Goal: Task Accomplishment & Management: Complete application form

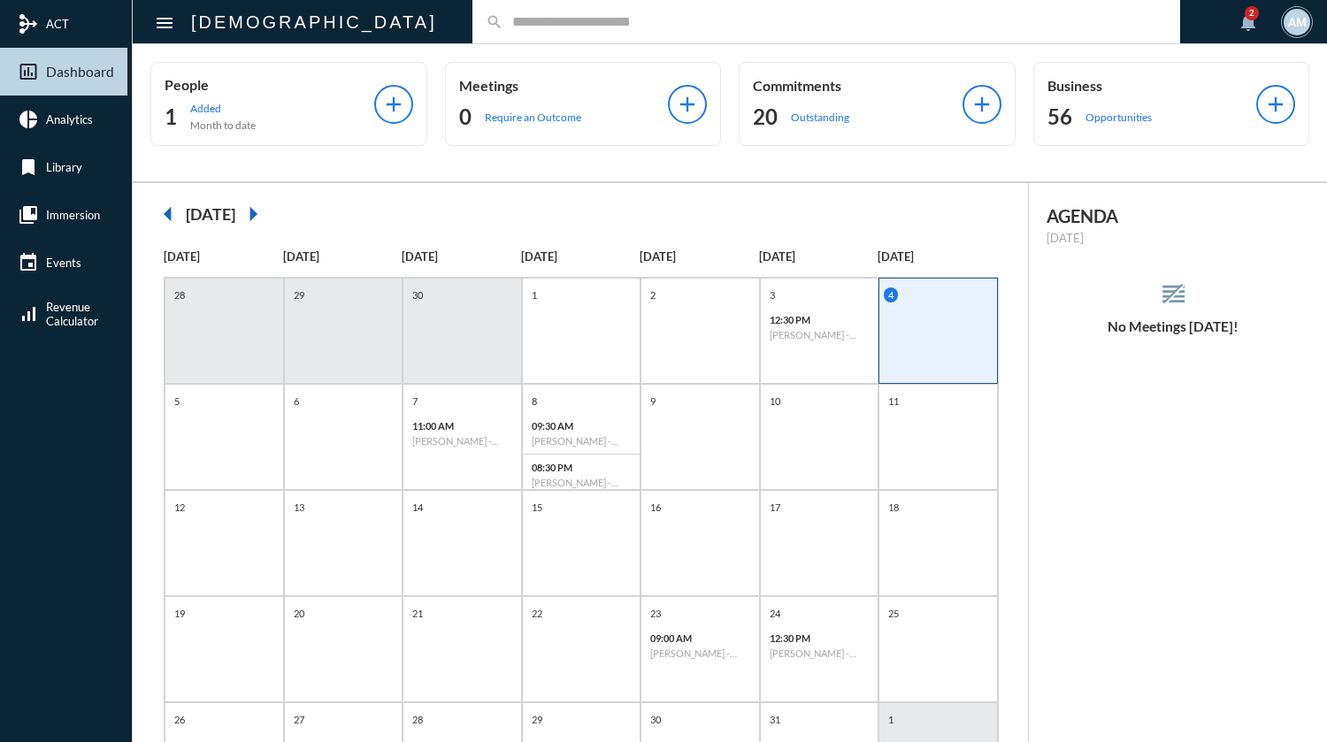
click at [543, 23] on input "text" at bounding box center [834, 21] width 663 height 15
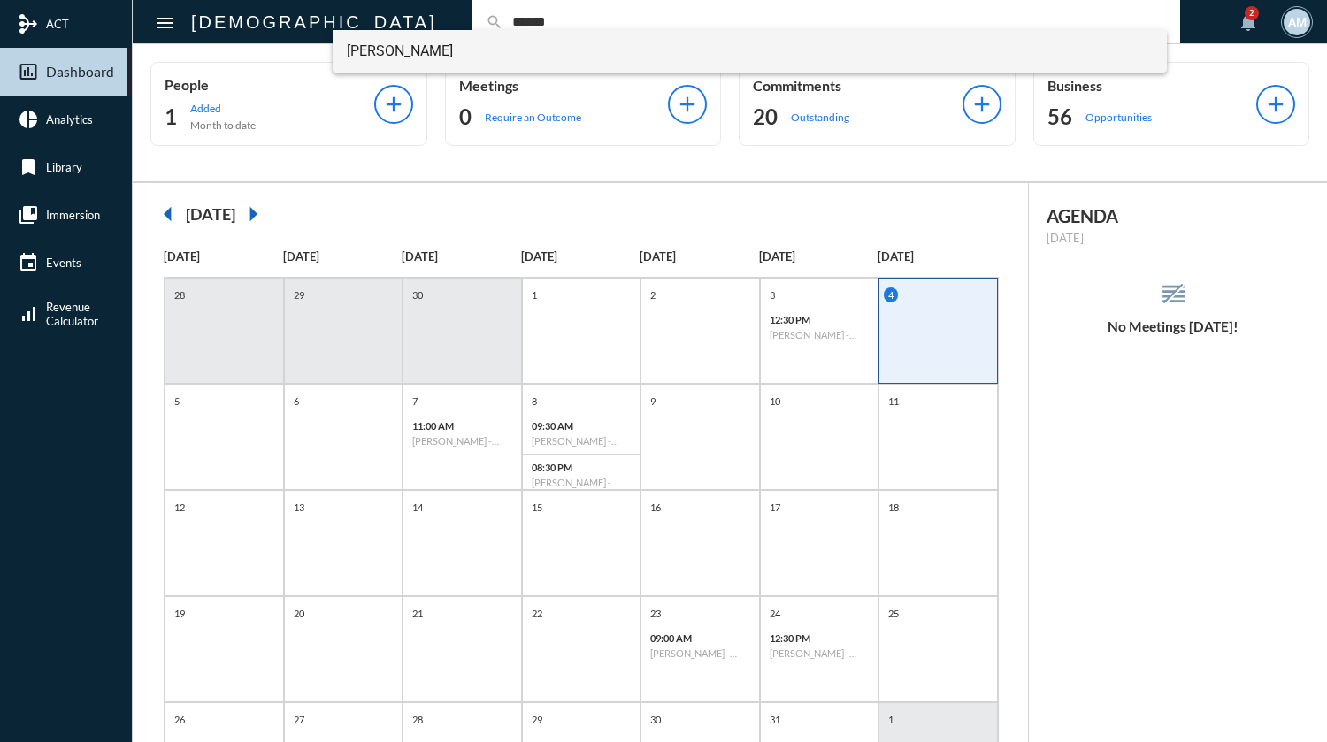
type input "******"
click at [426, 57] on span "[PERSON_NAME]" at bounding box center [750, 51] width 806 height 42
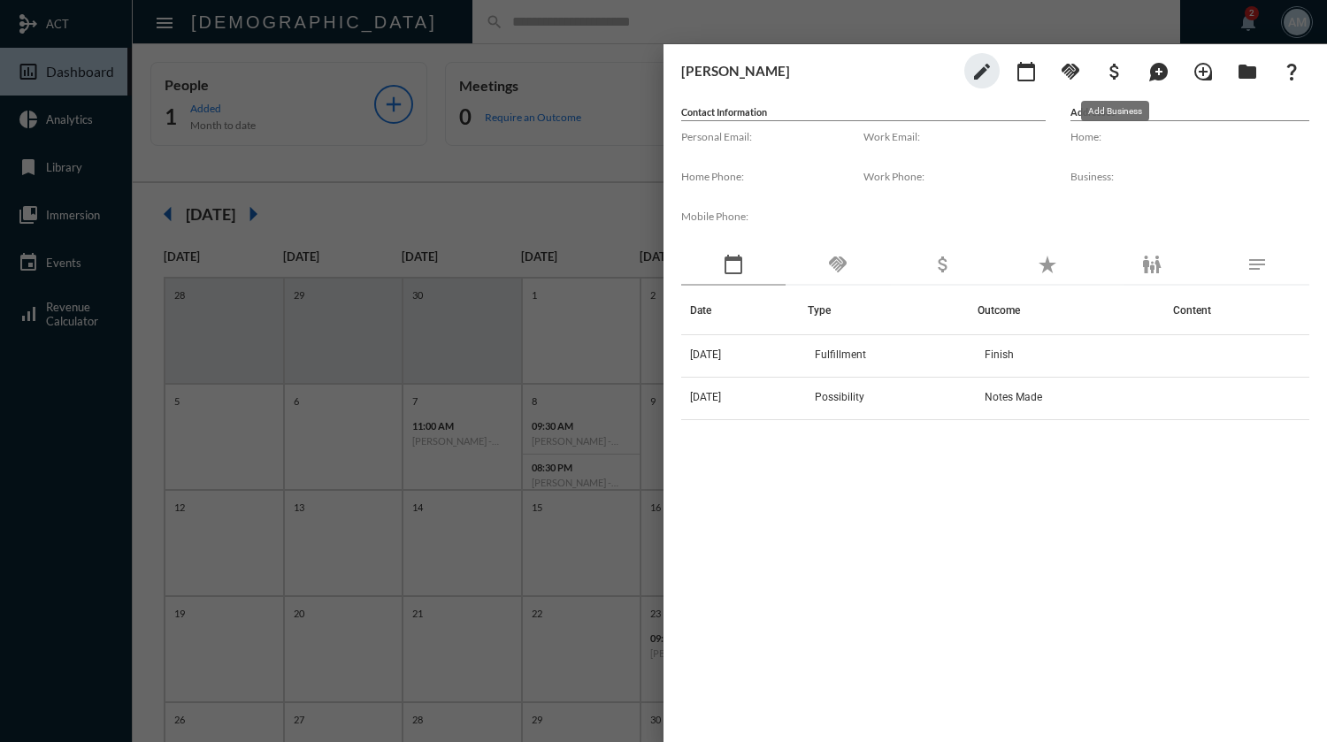
click at [1114, 73] on mat-icon "attach_money" at bounding box center [1114, 71] width 21 height 21
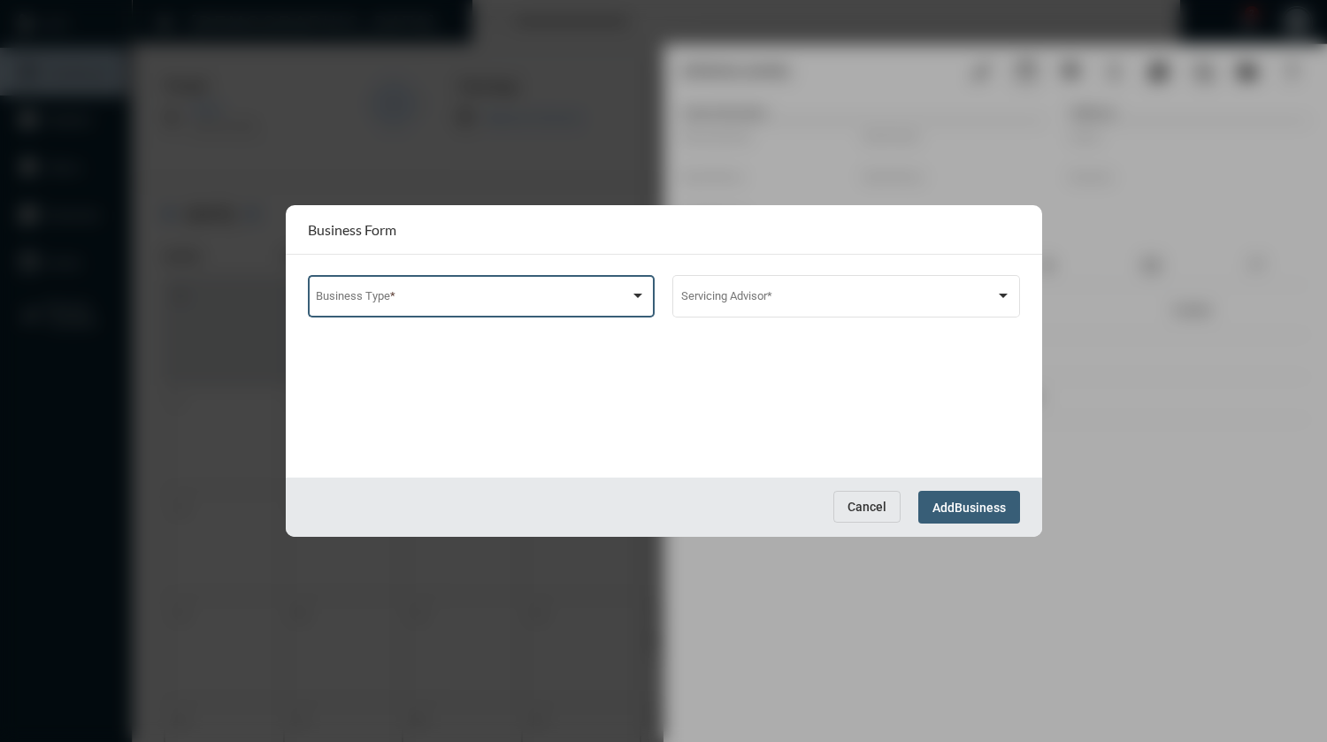
click at [634, 302] on div at bounding box center [638, 295] width 16 height 14
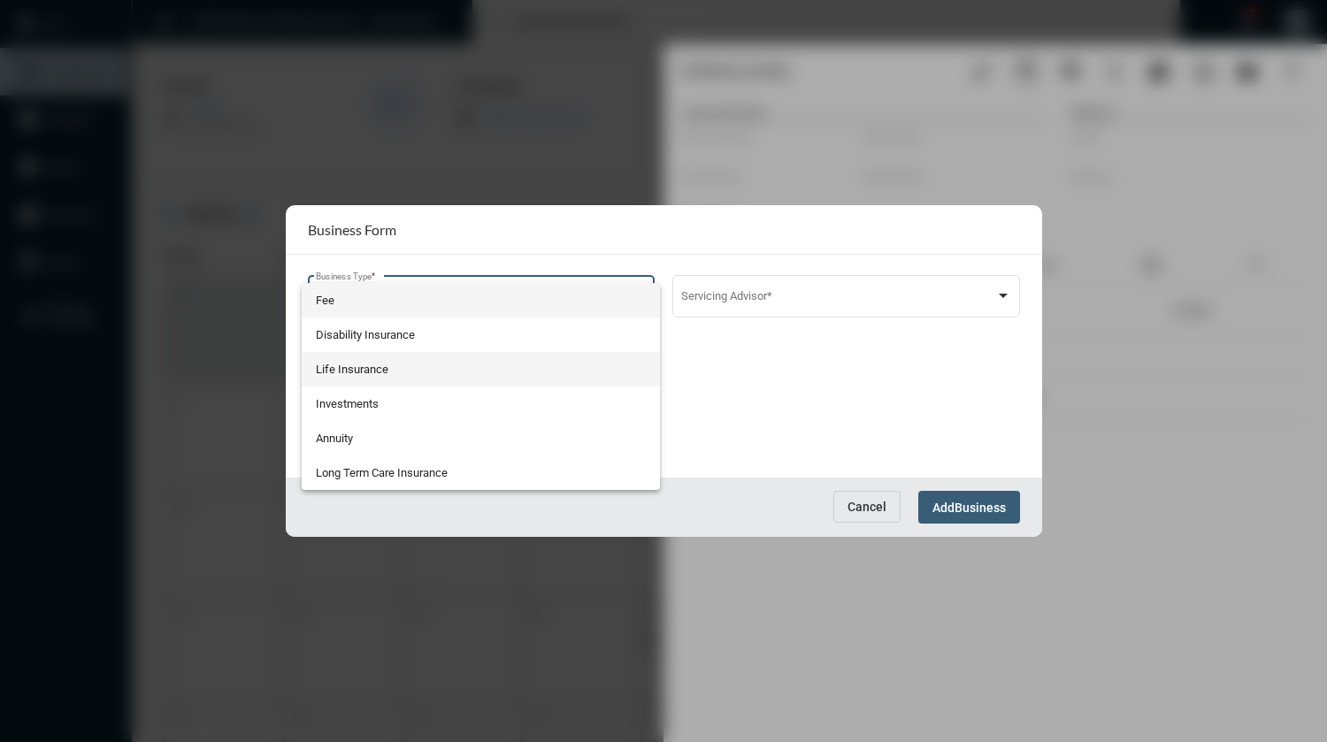
click at [490, 372] on span "Life Insurance" at bounding box center [481, 369] width 330 height 34
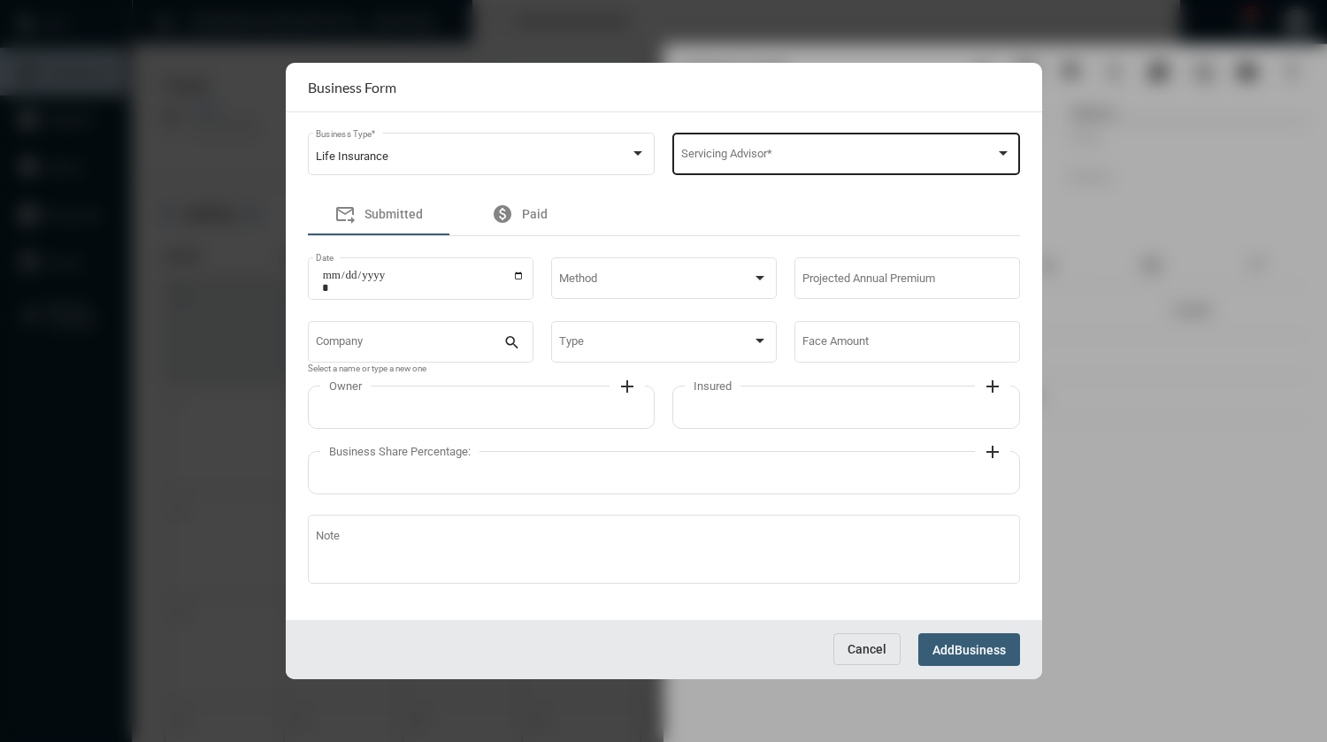
click at [751, 163] on div "Servicing Advisor *" at bounding box center [846, 152] width 330 height 45
click at [758, 163] on span "[PERSON_NAME]" at bounding box center [846, 157] width 330 height 34
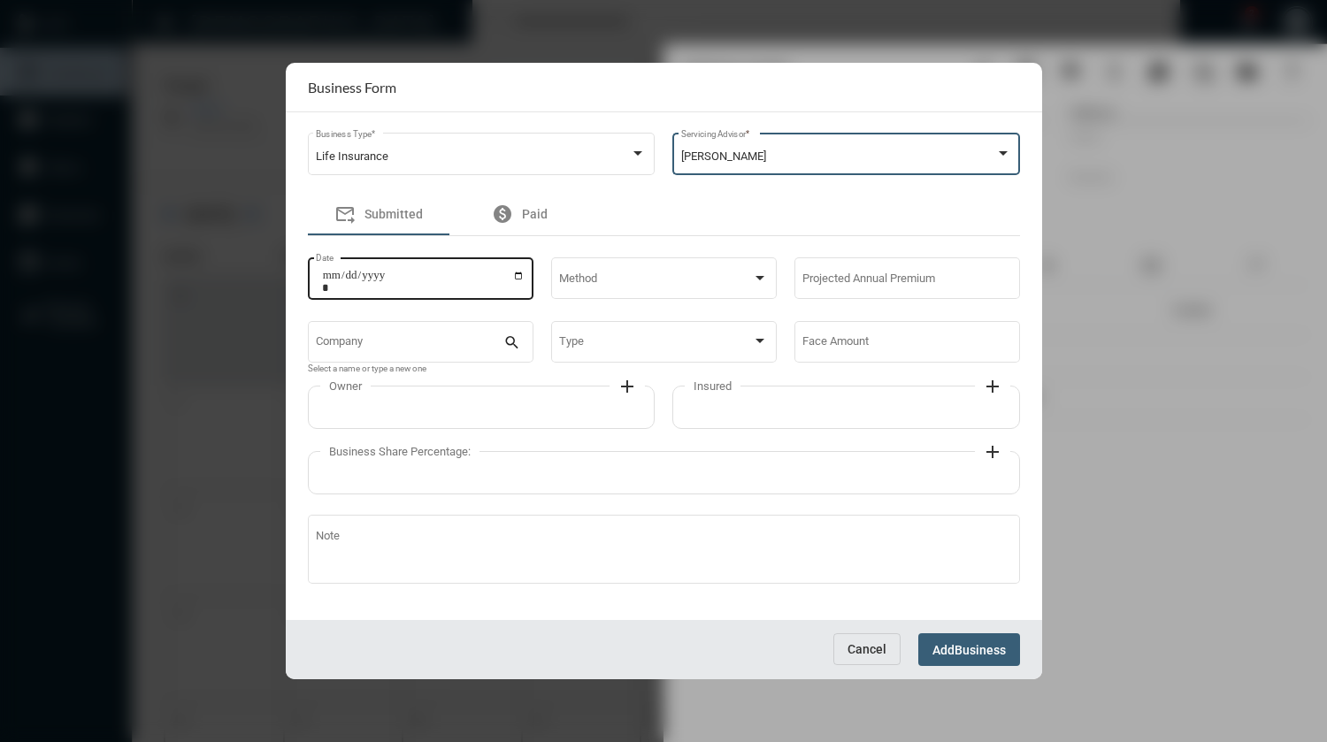
click at [516, 283] on input "Date" at bounding box center [423, 281] width 203 height 25
click at [518, 275] on input "Date" at bounding box center [423, 281] width 203 height 25
type input "**********"
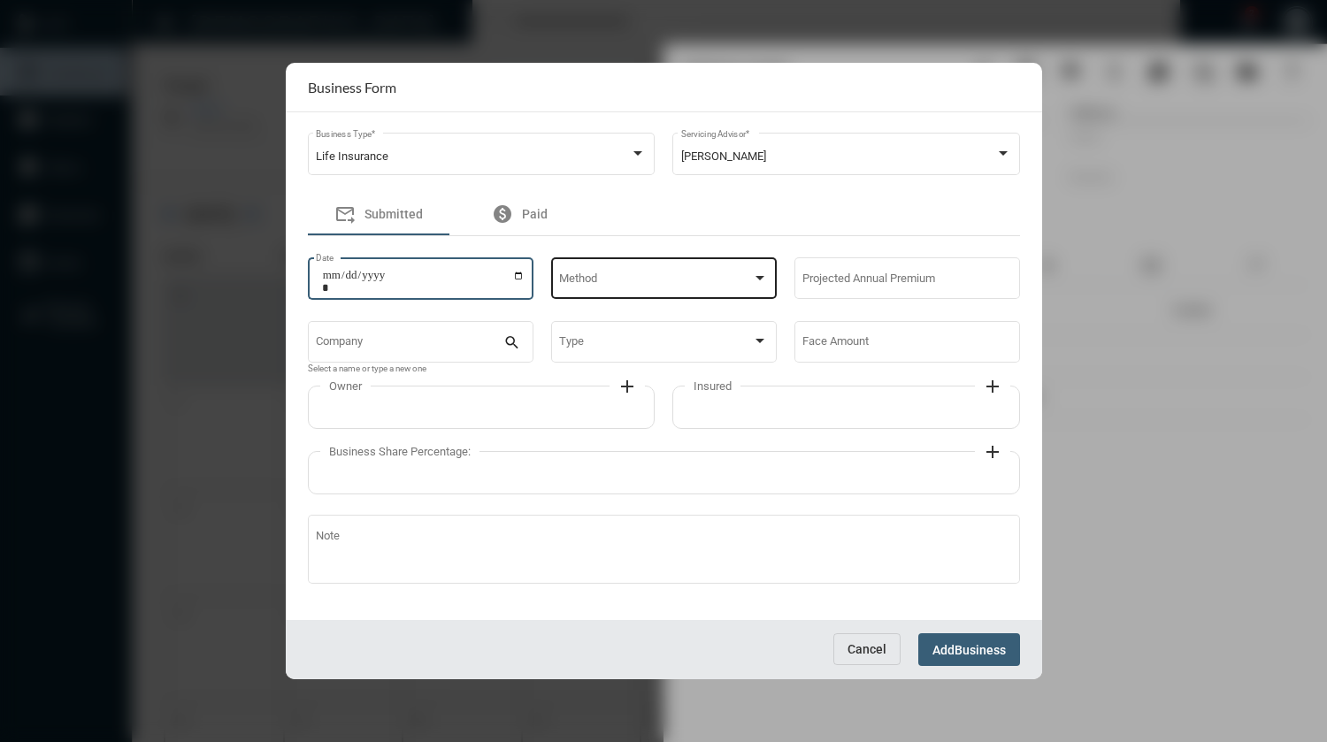
click at [624, 284] on span at bounding box center [655, 281] width 193 height 13
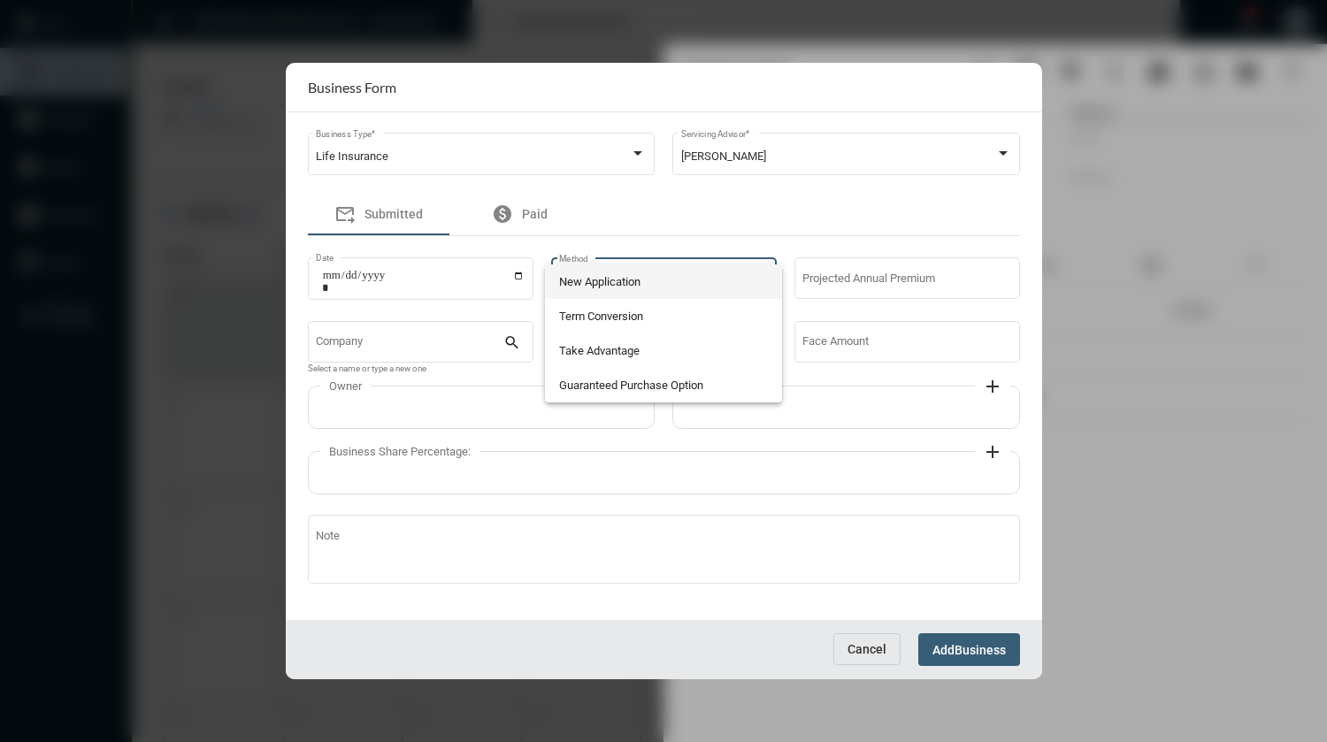
click at [624, 284] on span "New Application" at bounding box center [663, 281] width 209 height 34
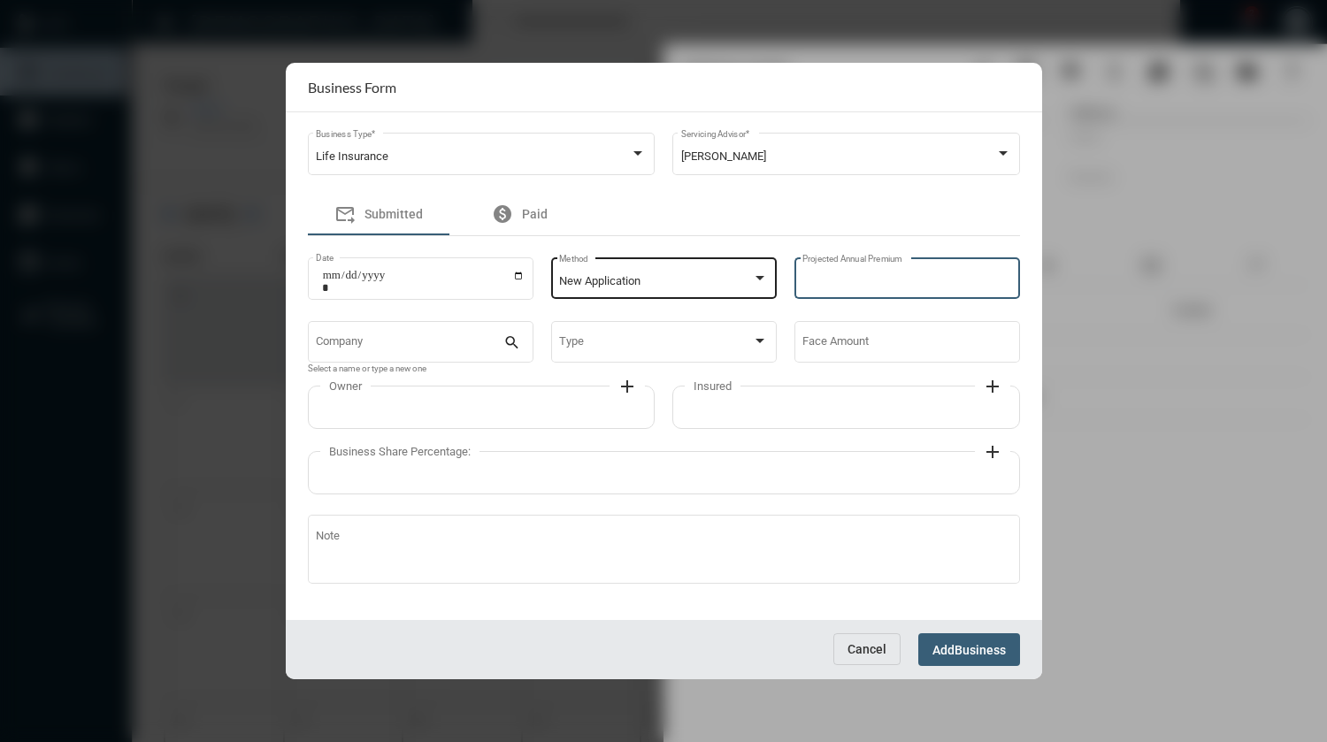
click at [888, 279] on input "Projected Annual Premium" at bounding box center [906, 281] width 209 height 13
type input "****"
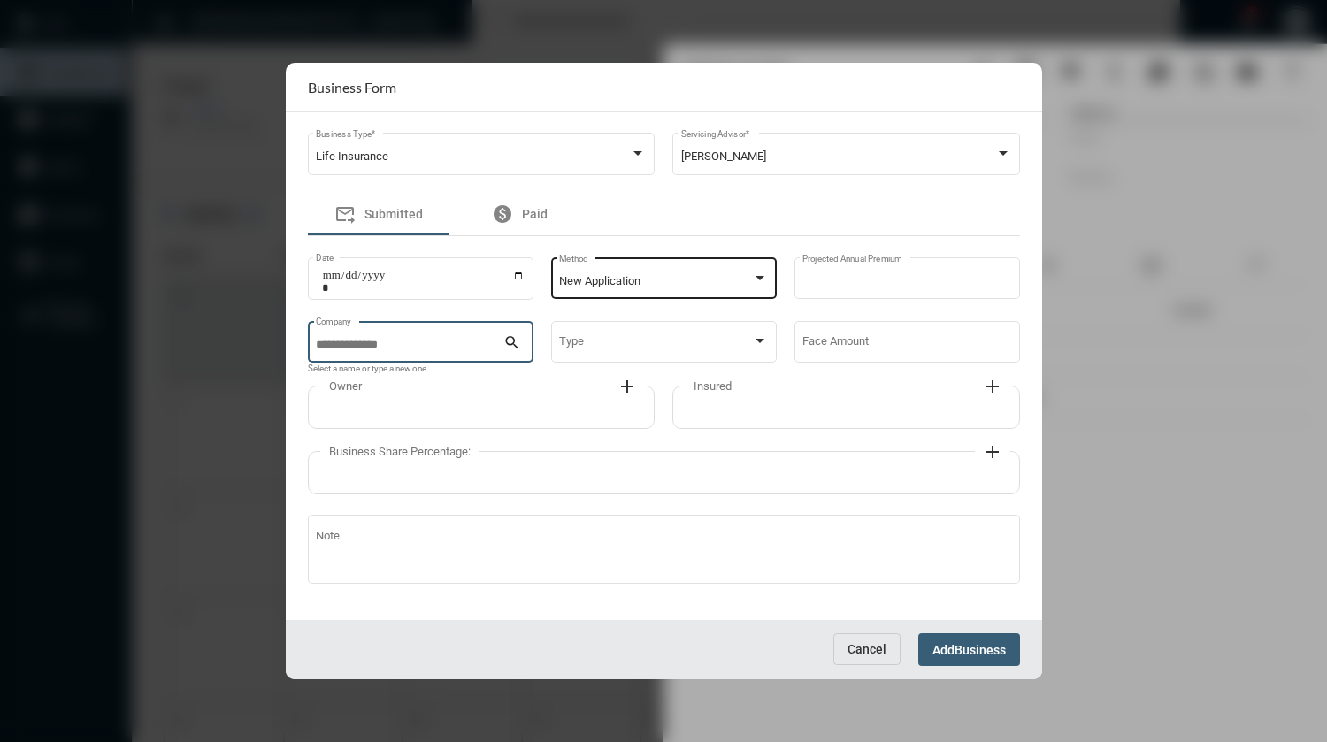
click at [407, 351] on input "Company" at bounding box center [409, 345] width 187 height 13
click at [368, 384] on span "Guardian" at bounding box center [420, 384] width 197 height 42
type input "********"
click at [612, 340] on span at bounding box center [655, 345] width 193 height 13
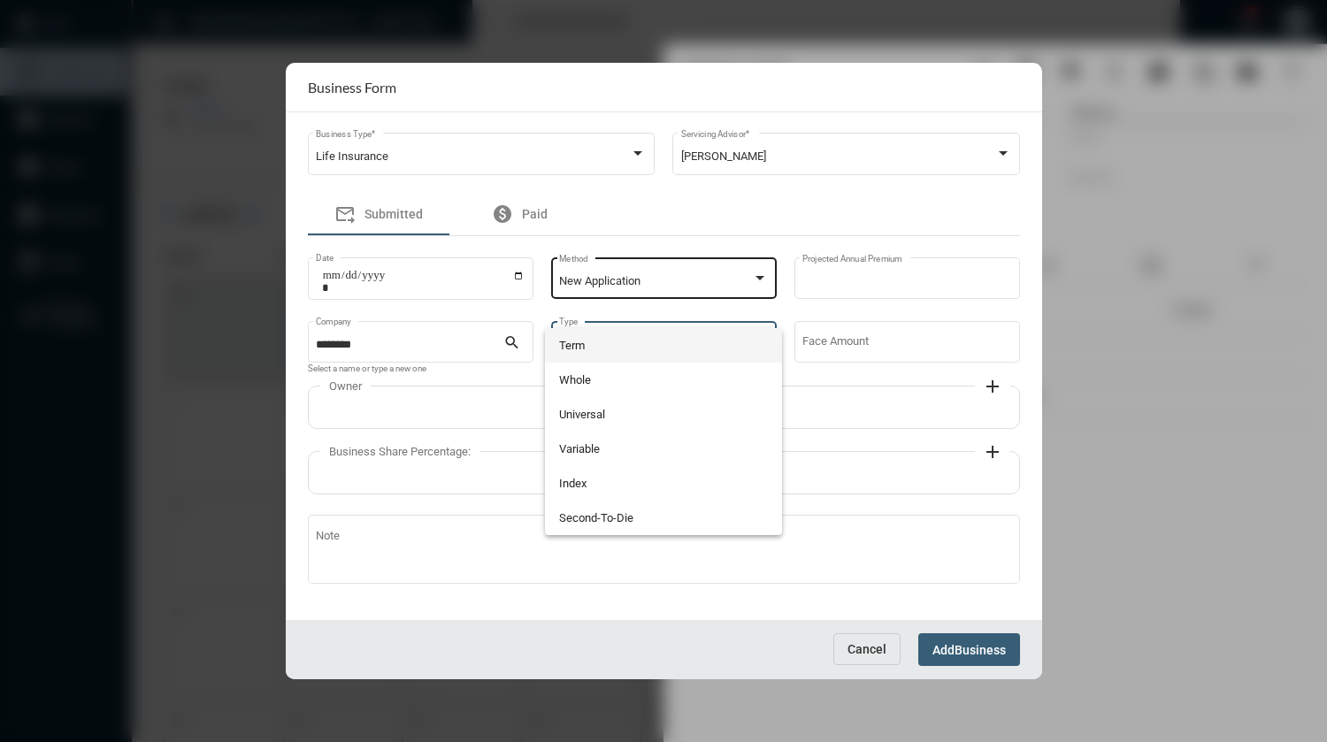
click at [601, 348] on span "Term" at bounding box center [663, 345] width 209 height 34
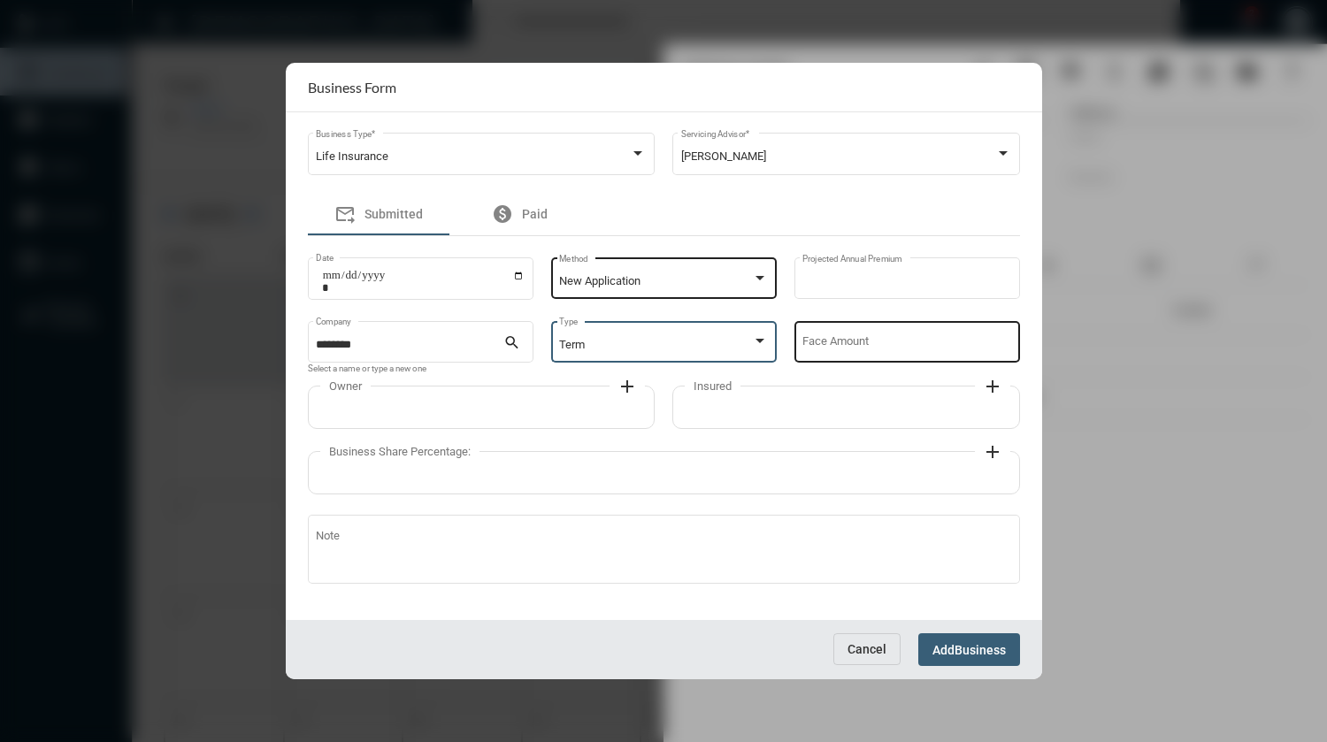
click at [811, 336] on div "Face Amount" at bounding box center [906, 340] width 209 height 45
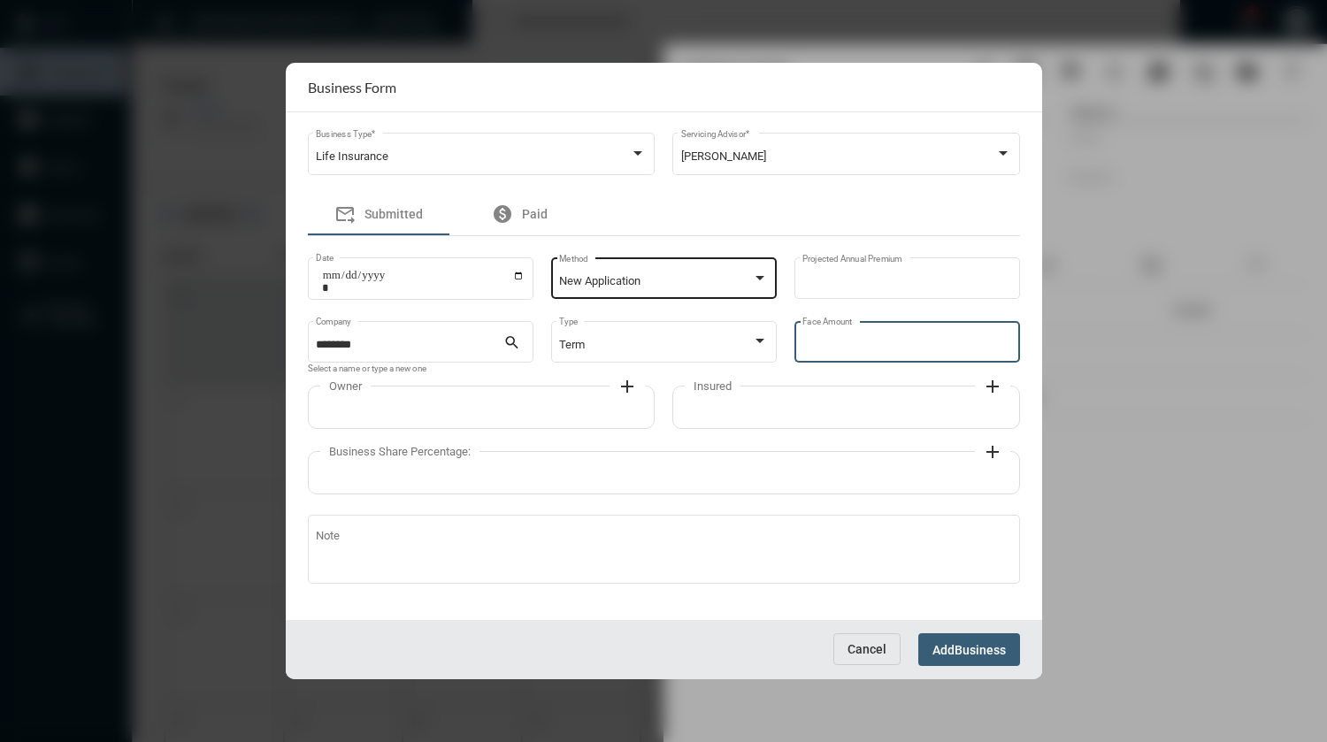
type input "*******"
click at [625, 391] on mat-icon "add" at bounding box center [626, 386] width 21 height 21
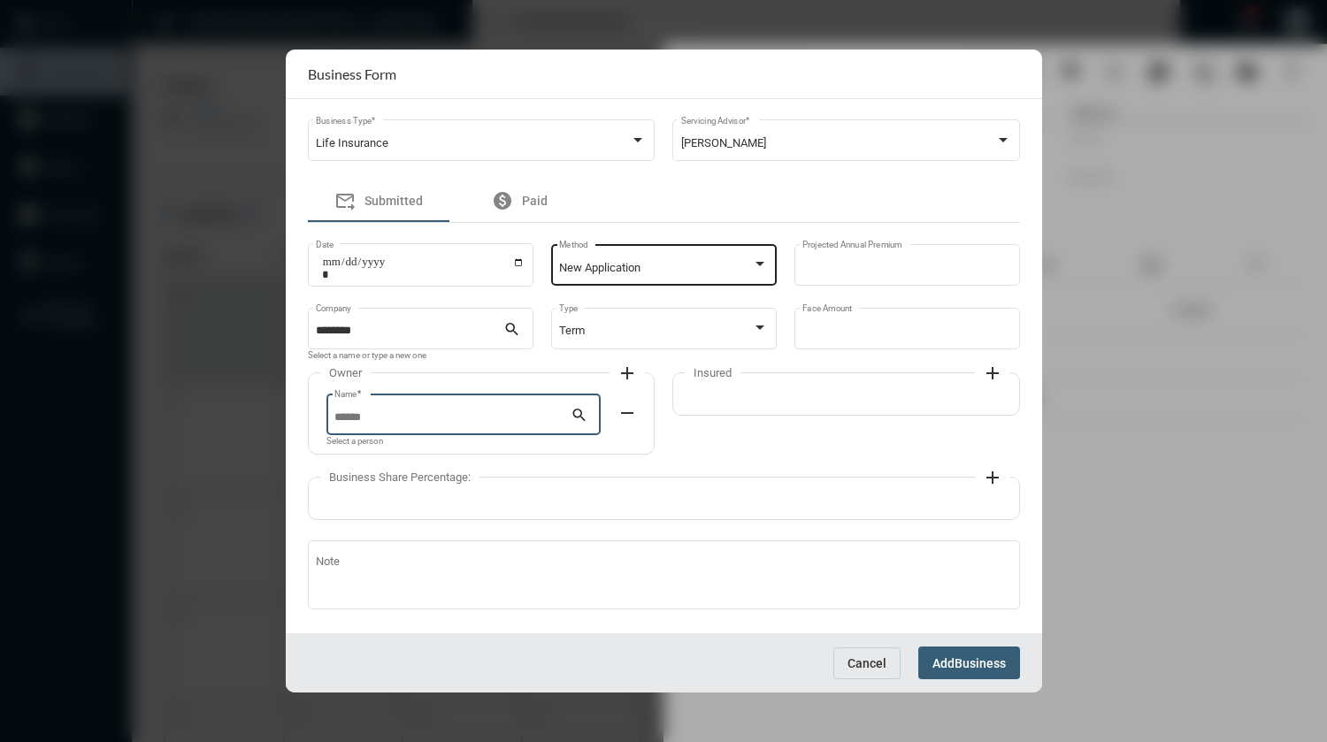
click at [504, 415] on input "Name *" at bounding box center [452, 417] width 236 height 13
click at [444, 459] on span "[PERSON_NAME]" at bounding box center [462, 459] width 244 height 42
type input "**********"
click at [985, 378] on mat-icon "add" at bounding box center [992, 373] width 21 height 21
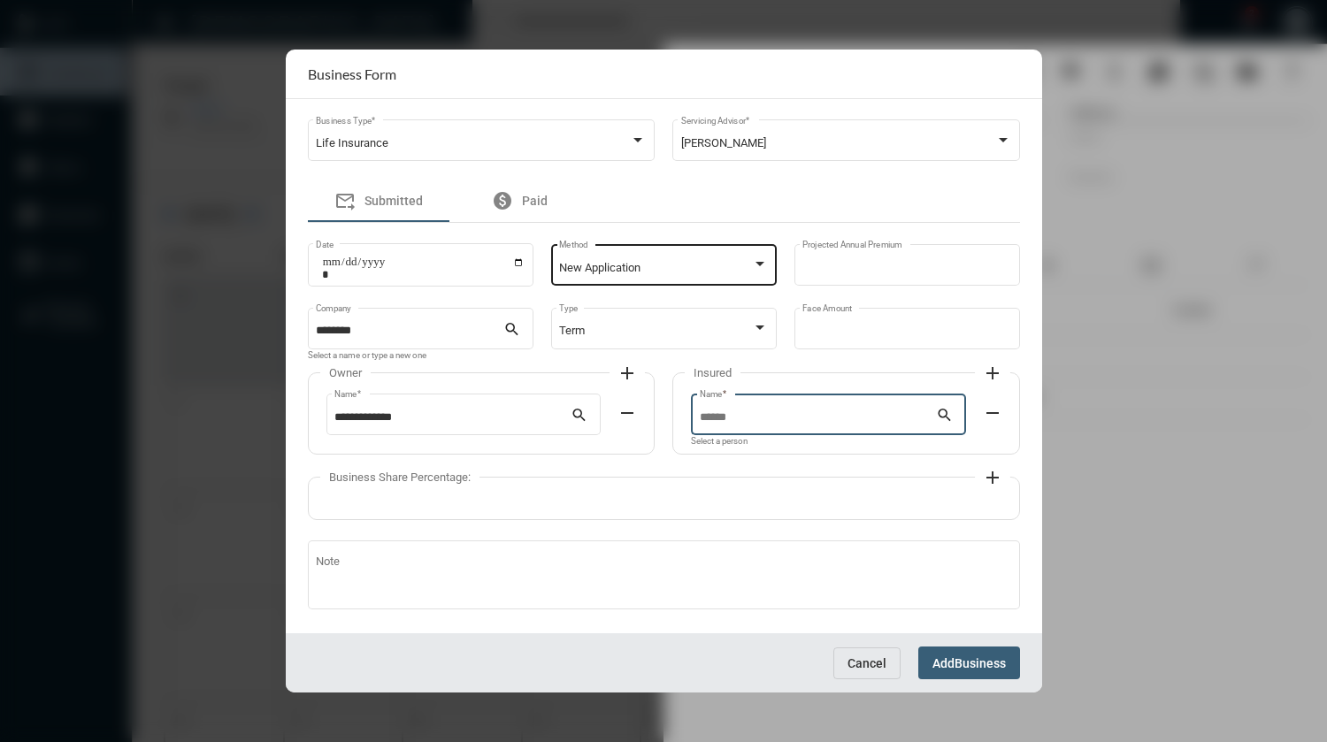
click at [819, 415] on input "Name *" at bounding box center [818, 417] width 236 height 13
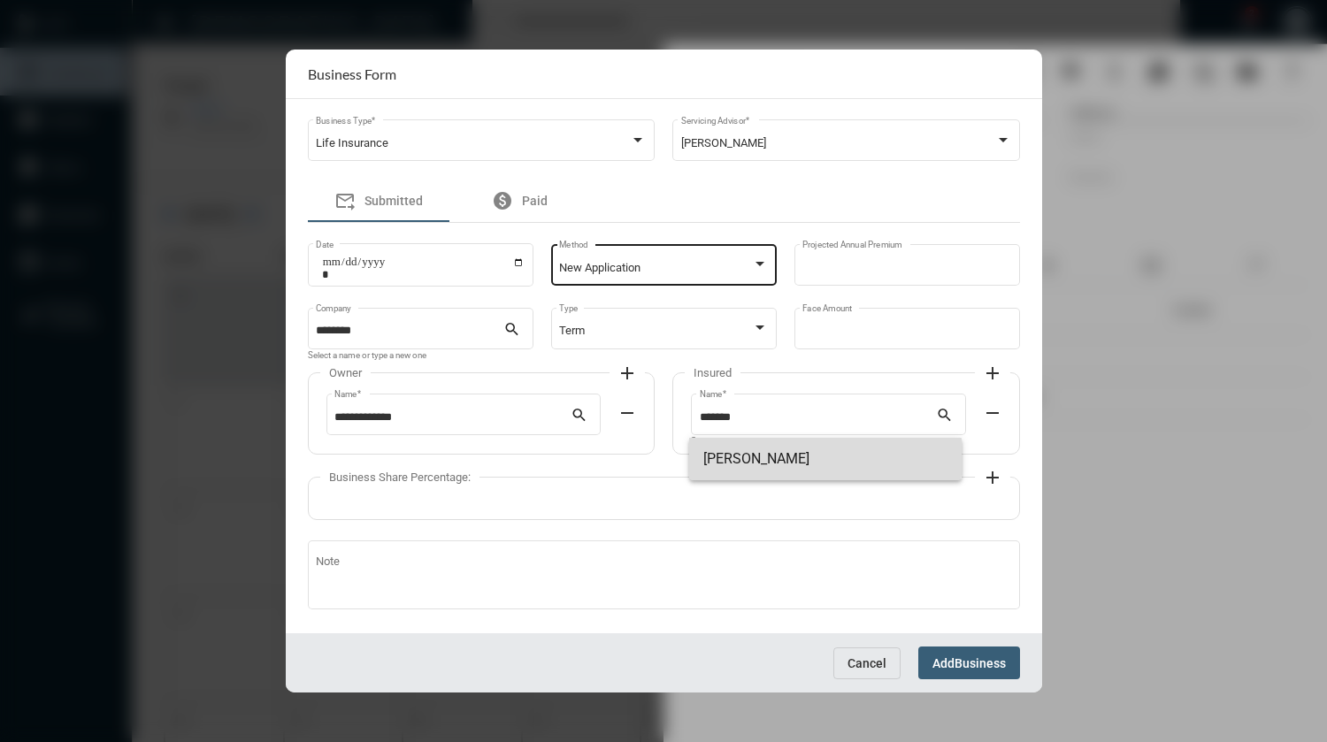
click at [782, 457] on span "[PERSON_NAME]" at bounding box center [825, 459] width 244 height 42
type input "**********"
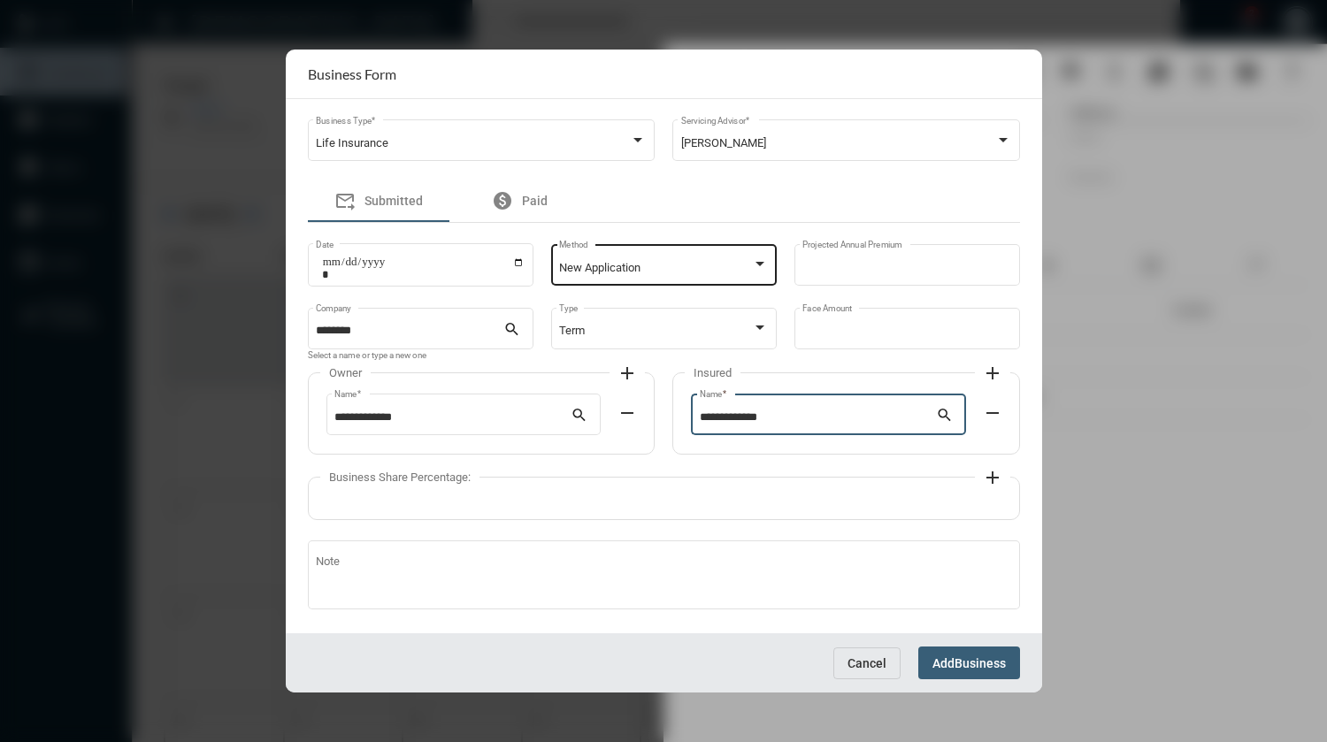
click at [983, 482] on mat-icon "add" at bounding box center [992, 477] width 21 height 21
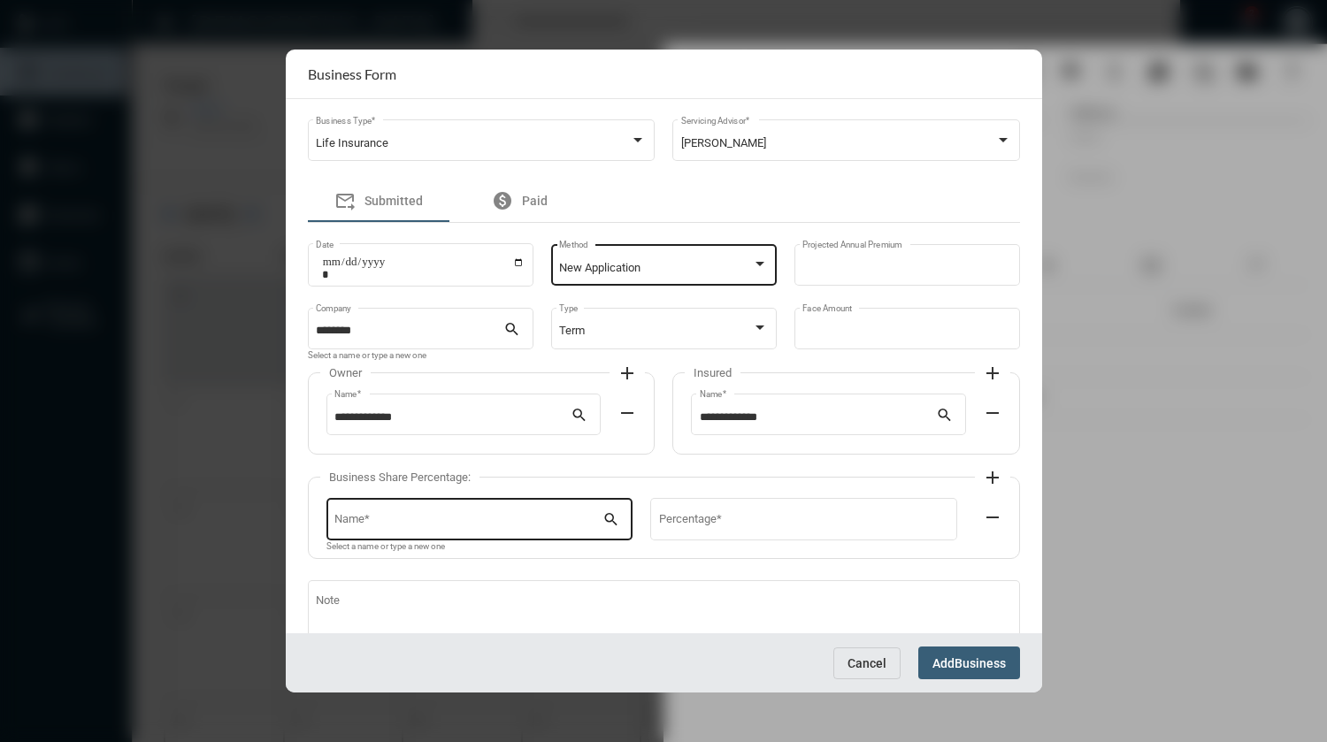
click at [488, 518] on input "Name *" at bounding box center [468, 522] width 268 height 13
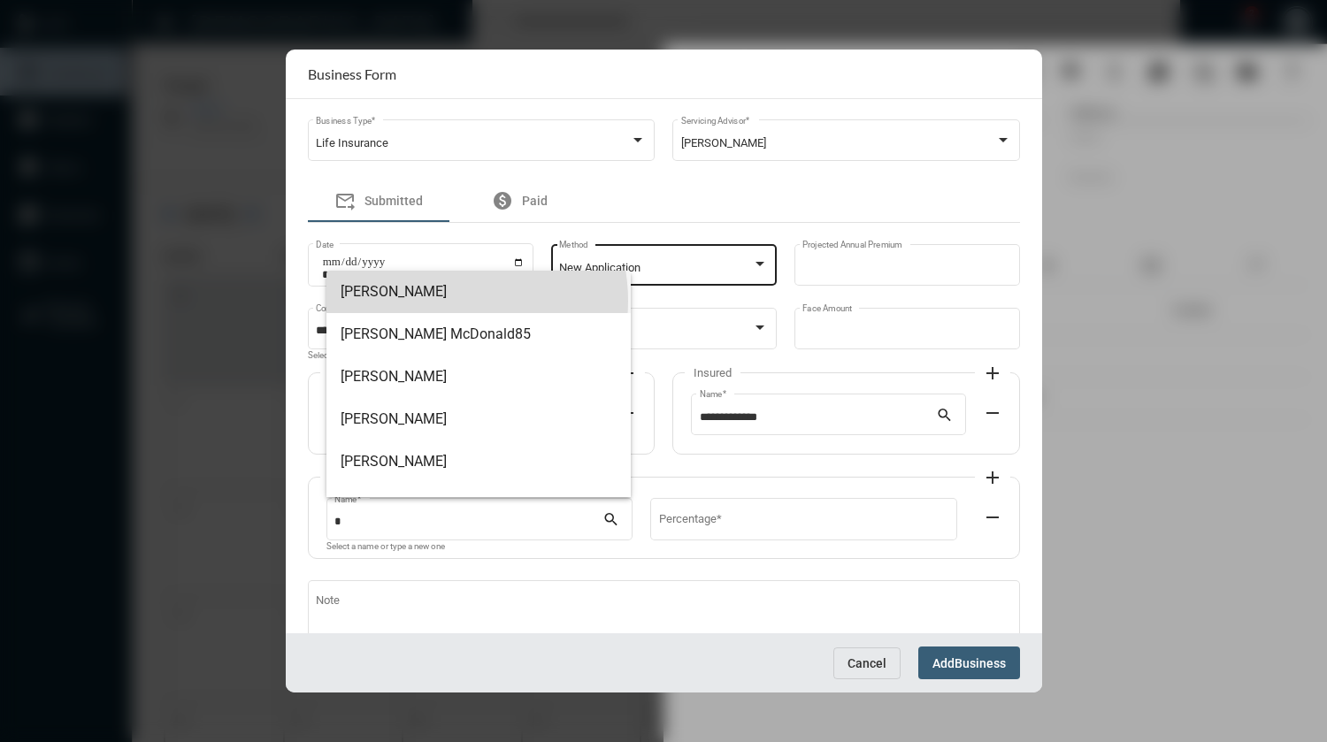
click at [440, 301] on span "[PERSON_NAME]" at bounding box center [478, 292] width 276 height 42
type input "**********"
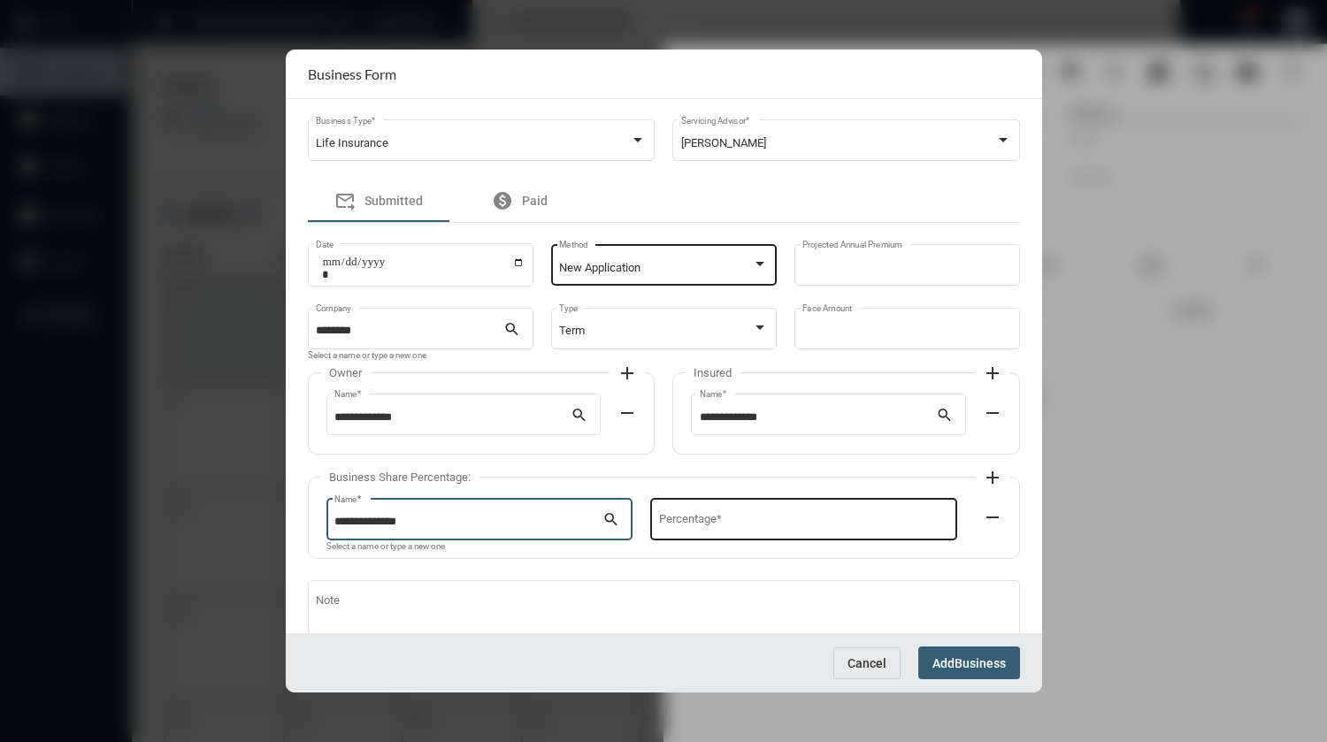
click at [743, 518] on input "Percentage *" at bounding box center [803, 522] width 289 height 13
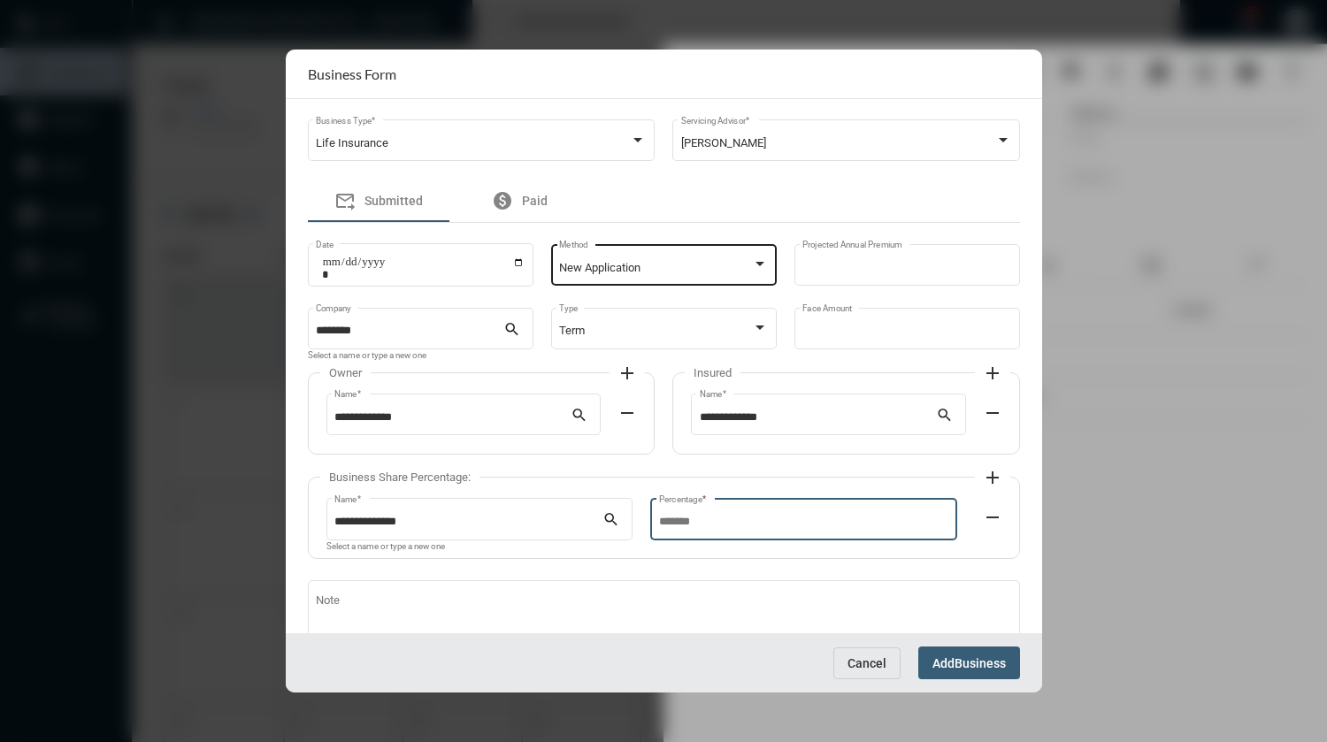
type input "**"
click at [991, 478] on mat-icon "add" at bounding box center [992, 477] width 21 height 21
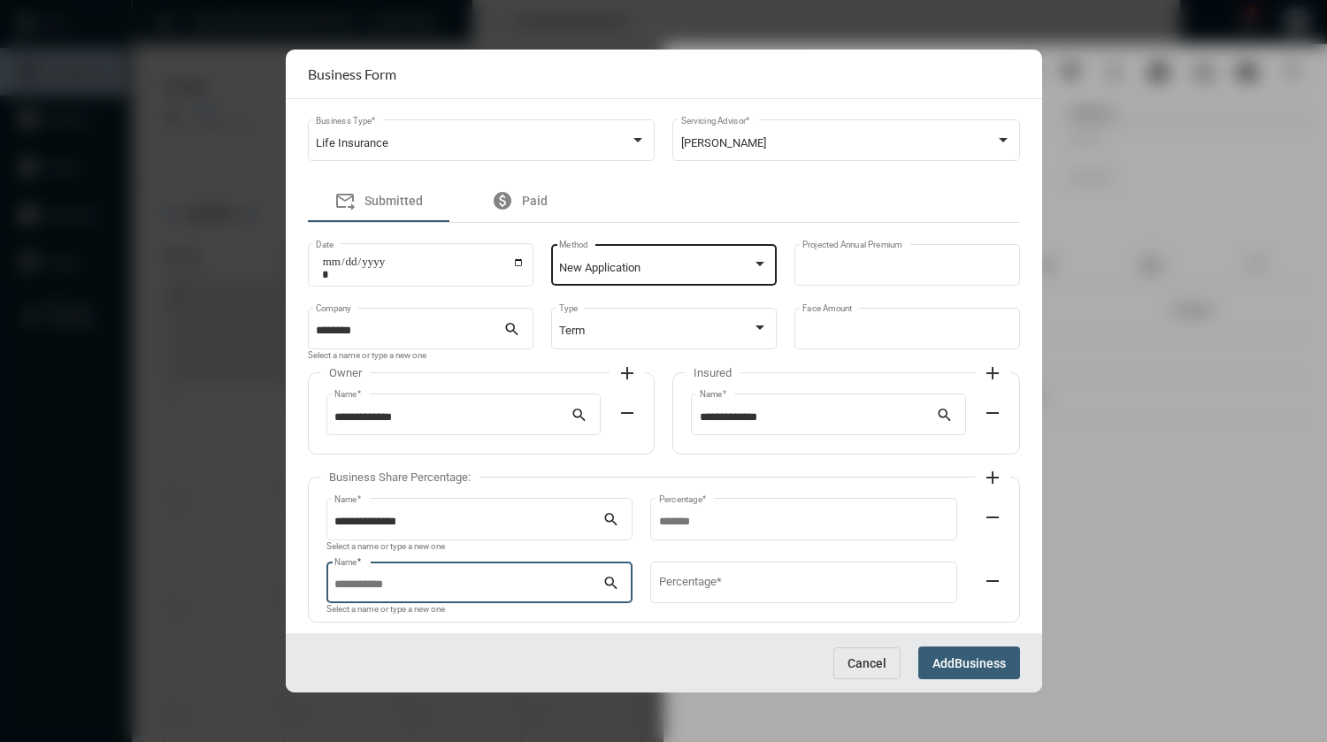
click at [536, 582] on input "Name *" at bounding box center [468, 584] width 268 height 13
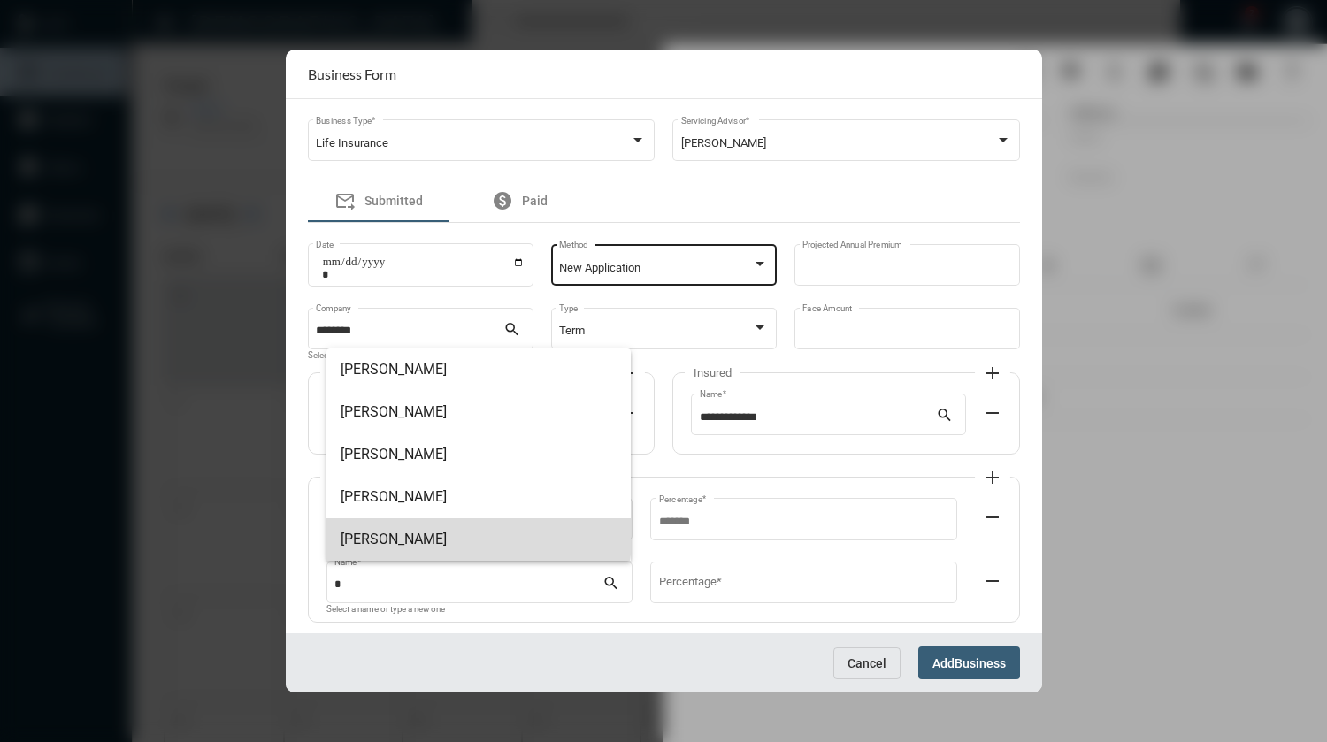
click at [438, 529] on span "[PERSON_NAME]" at bounding box center [478, 539] width 276 height 42
type input "**********"
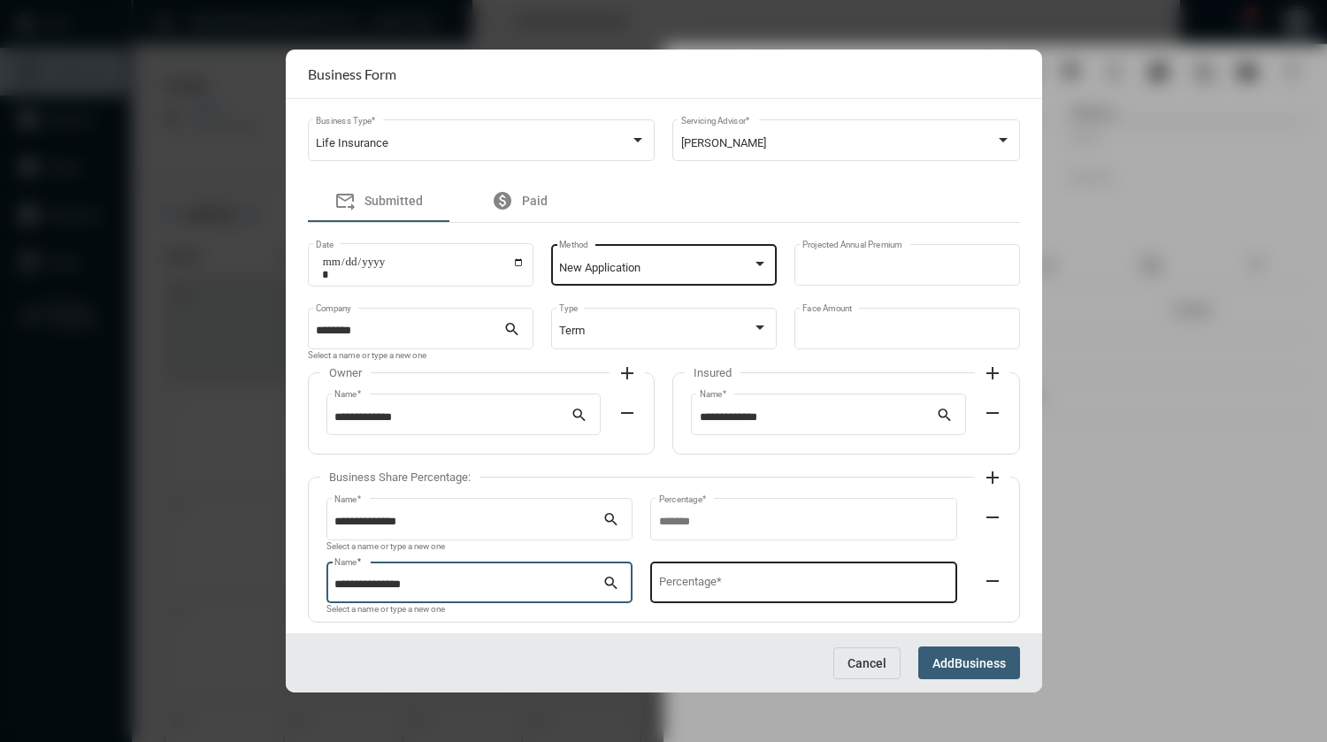
click at [723, 580] on div "Percentage *" at bounding box center [803, 580] width 289 height 45
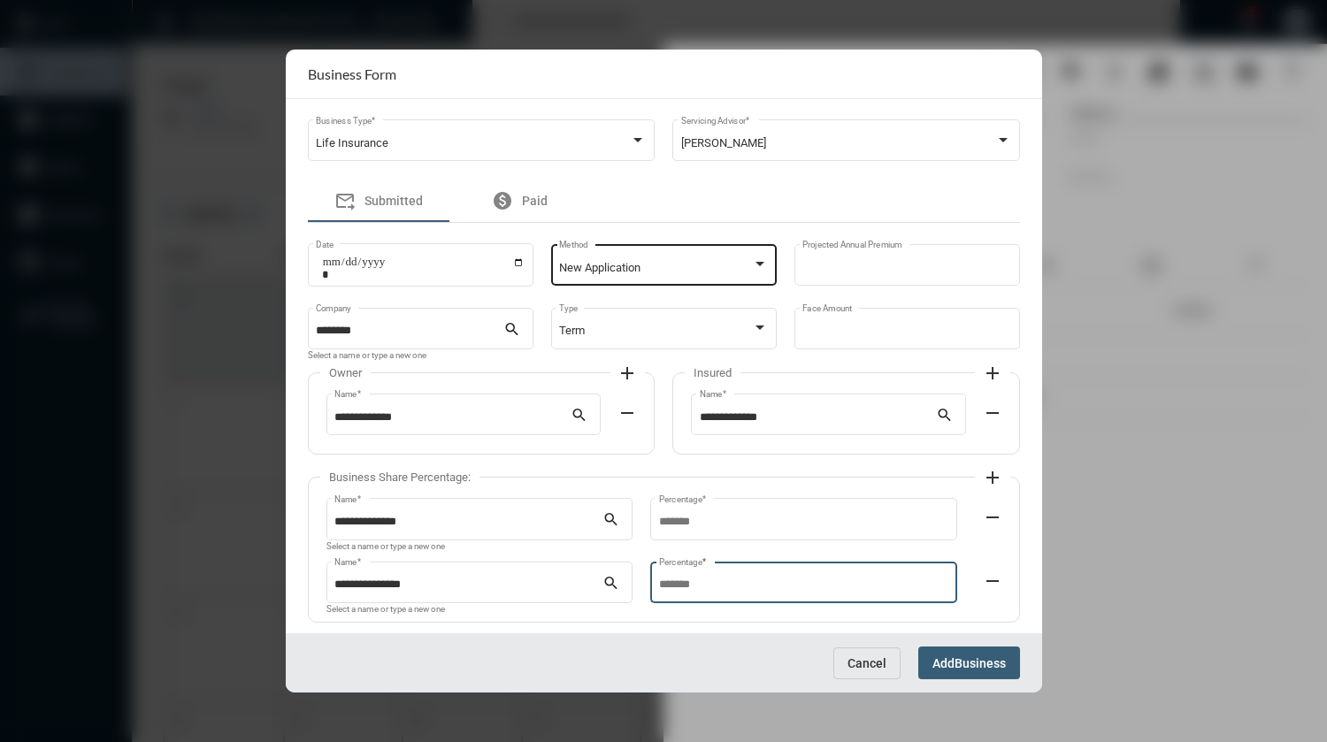
type input "*"
click at [991, 480] on mat-icon "add" at bounding box center [992, 477] width 21 height 21
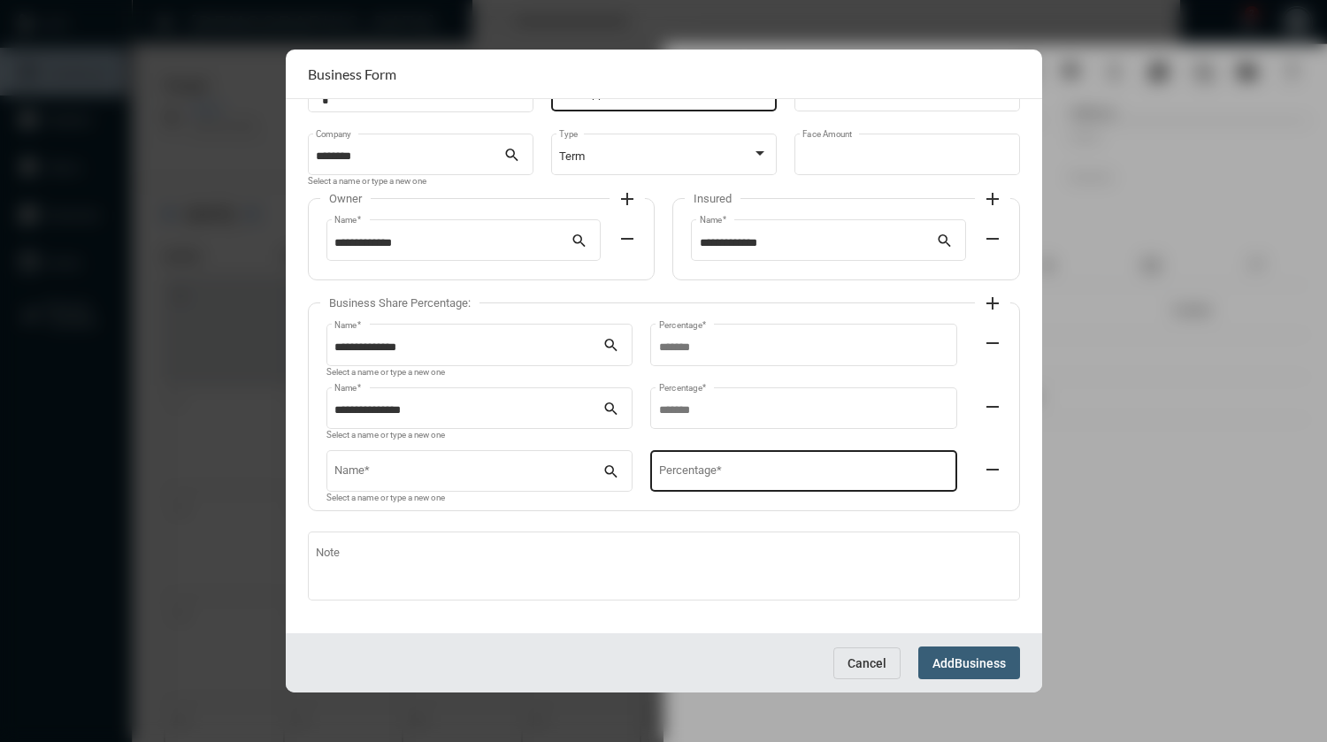
scroll to position [177, 0]
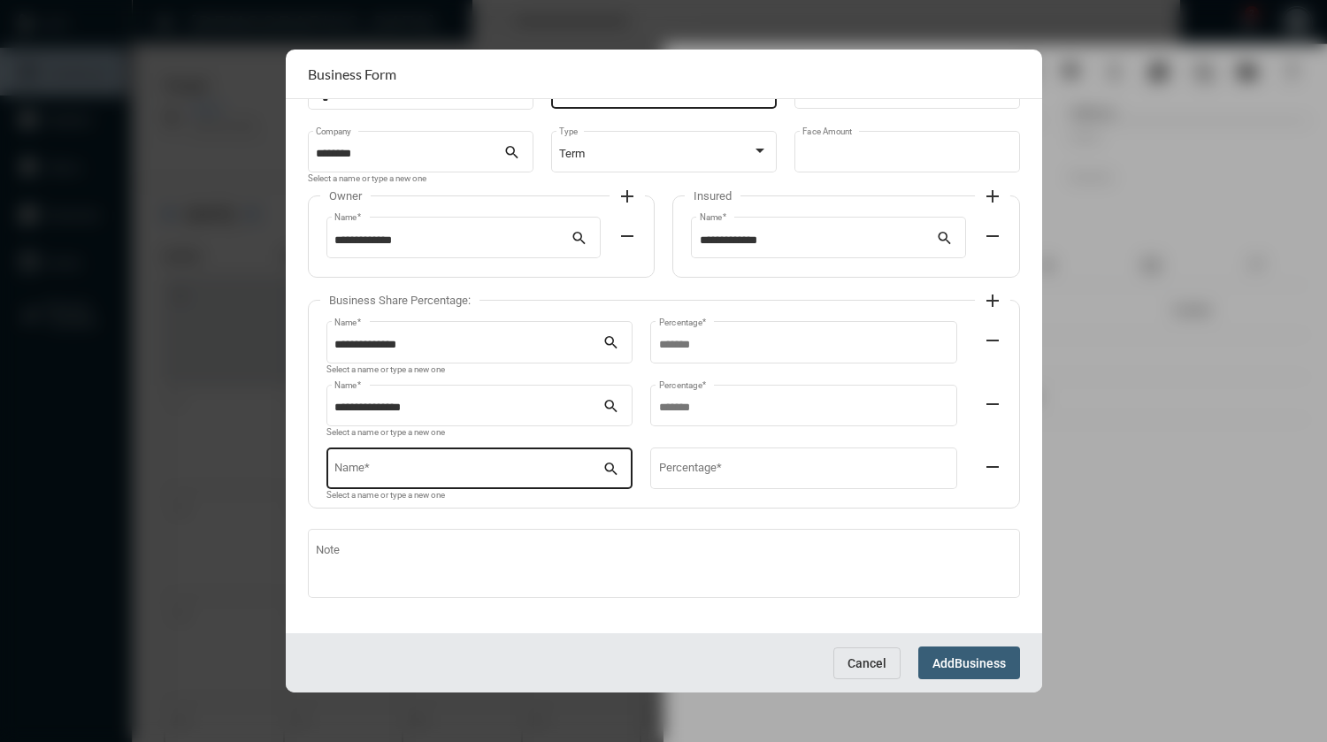
click at [516, 473] on input "Name *" at bounding box center [468, 471] width 268 height 13
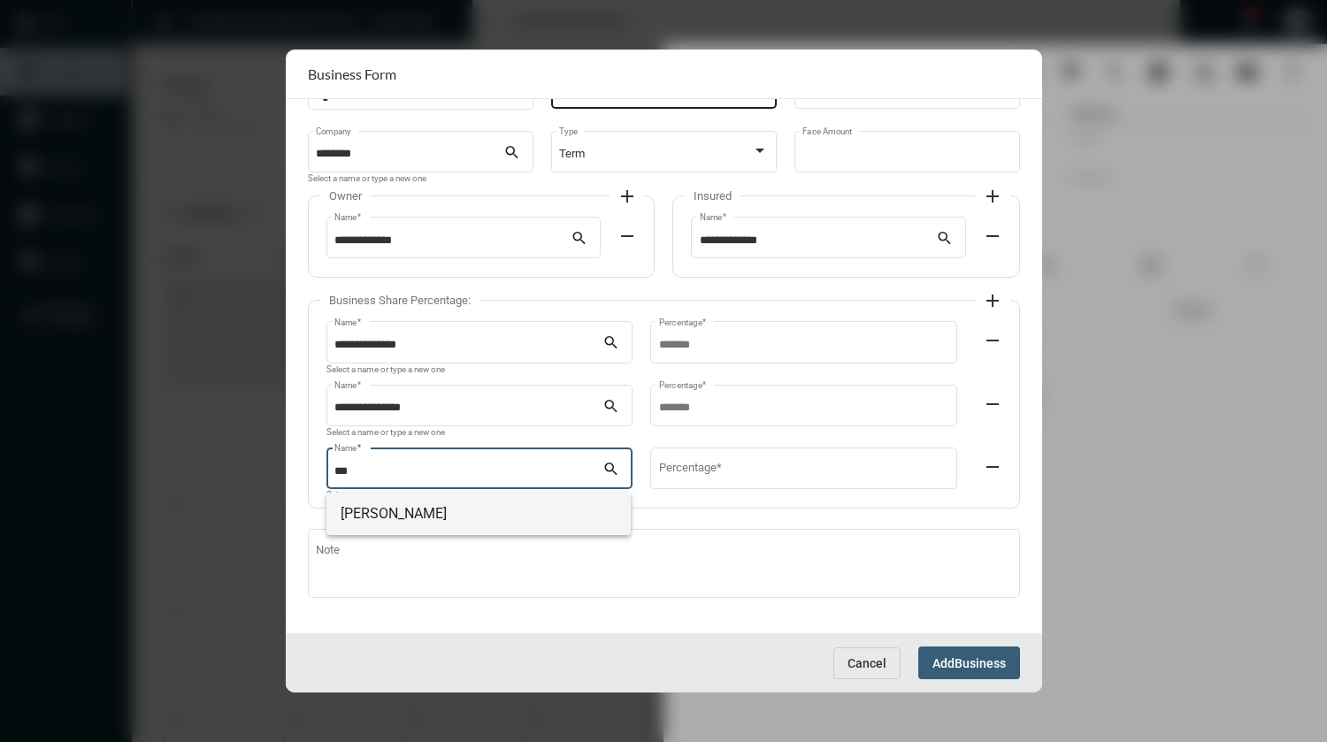
click at [416, 519] on span "[PERSON_NAME]" at bounding box center [478, 514] width 276 height 42
type input "**********"
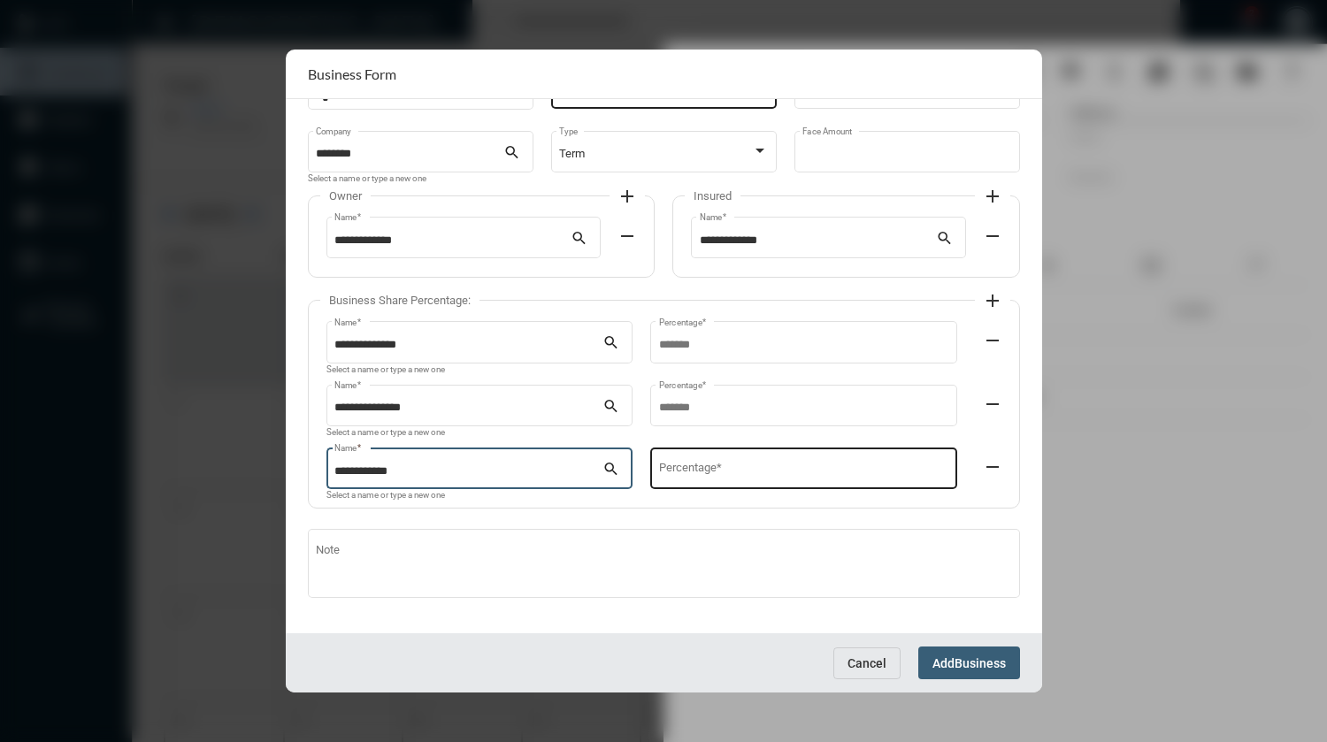
click at [672, 470] on input "Percentage *" at bounding box center [803, 471] width 289 height 13
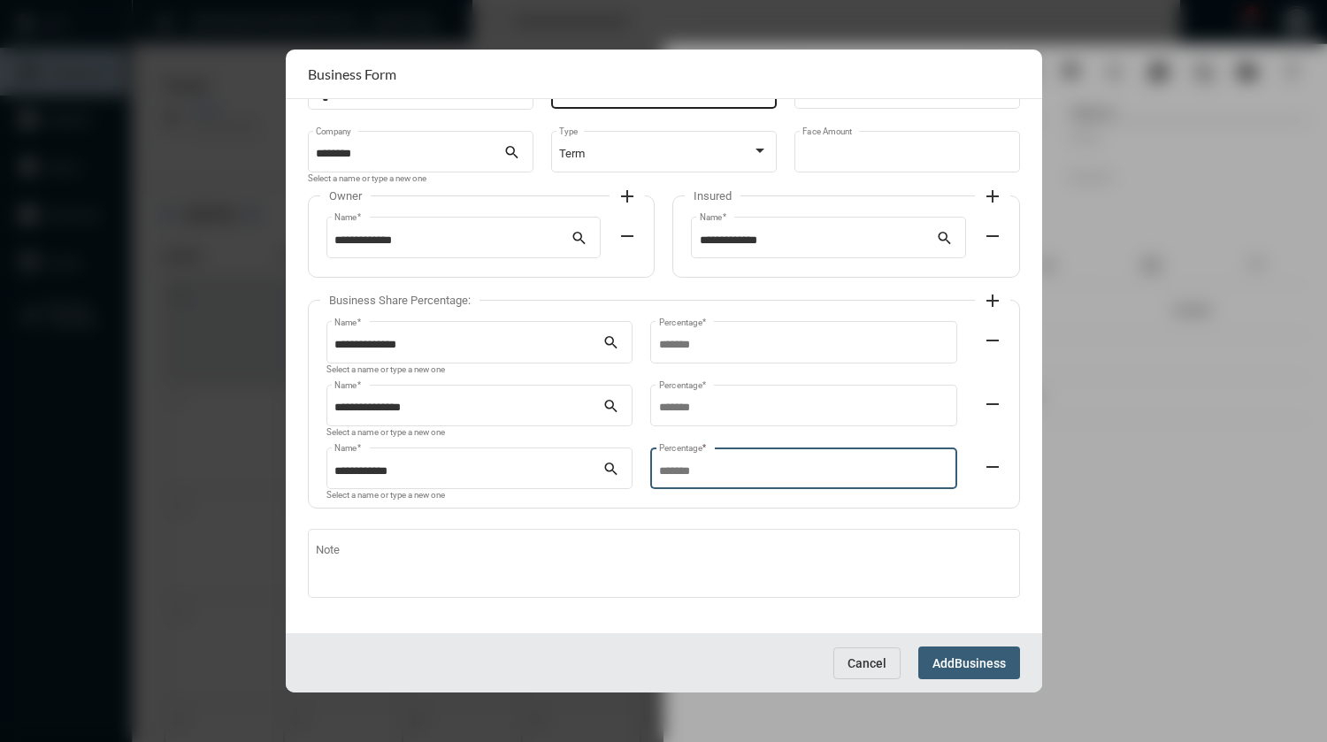
type input "*"
click at [974, 667] on span "Business" at bounding box center [979, 663] width 51 height 14
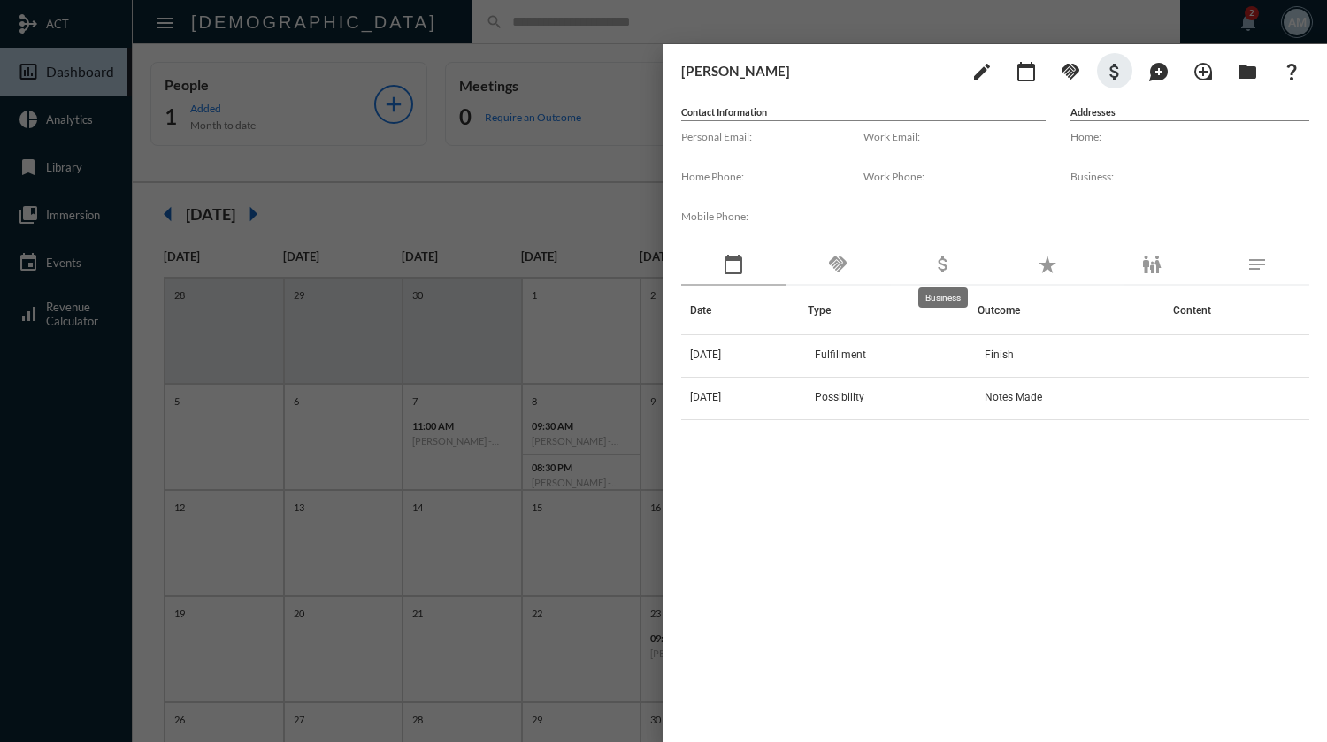
click at [945, 259] on mat-icon "attach_money" at bounding box center [942, 264] width 21 height 21
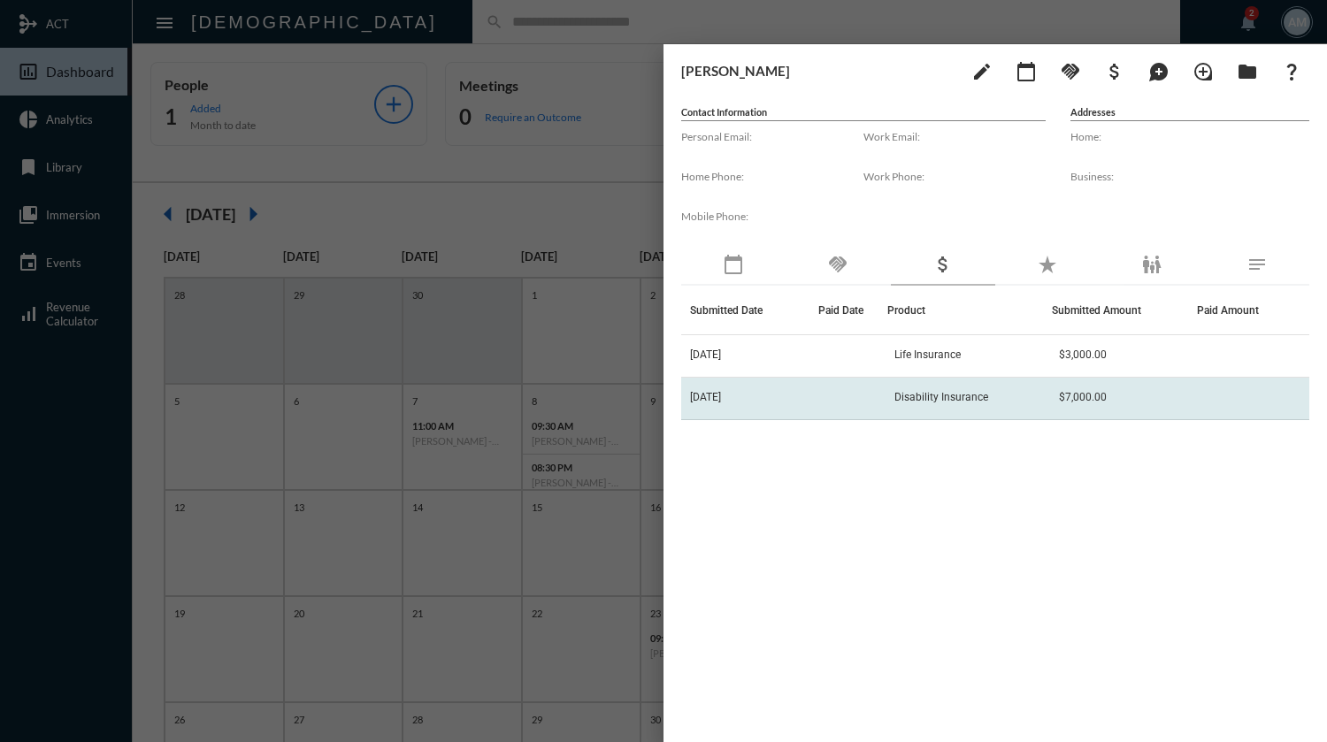
click at [954, 398] on span "Disability Insurance" at bounding box center [941, 397] width 94 height 12
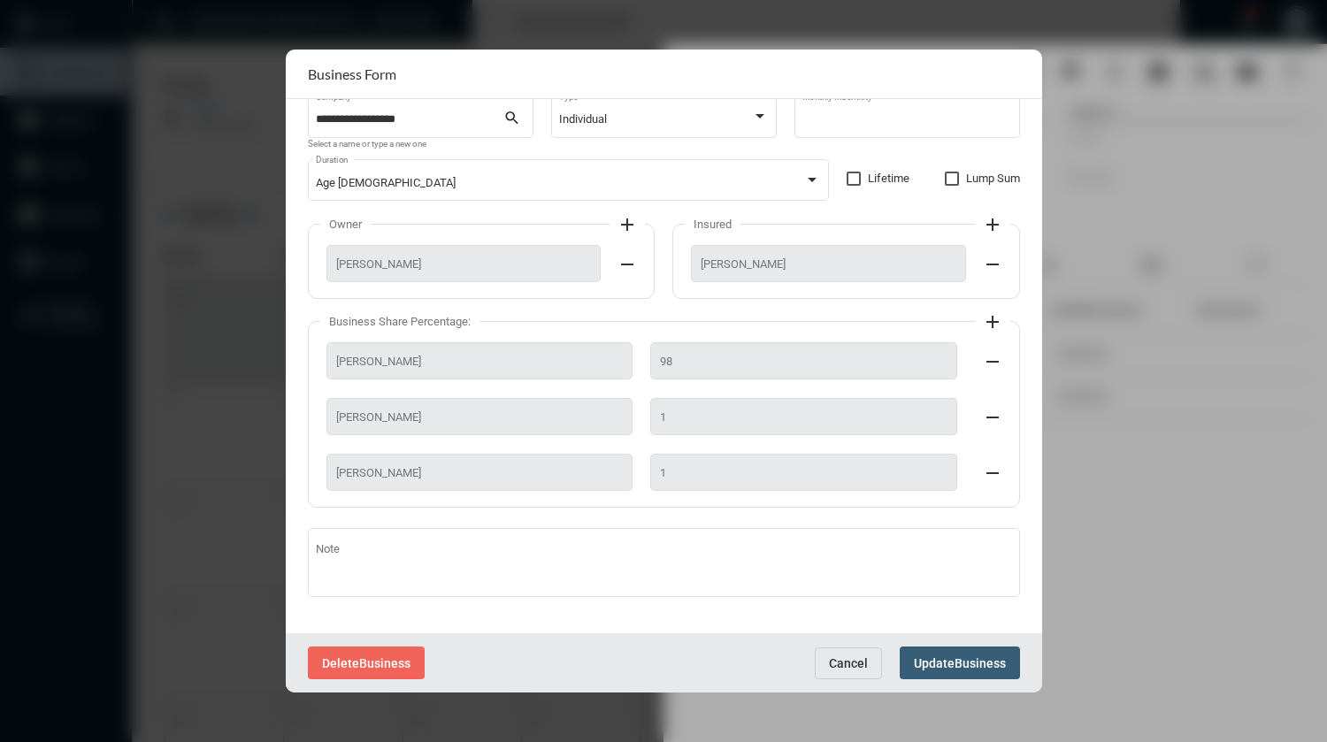
scroll to position [0, 0]
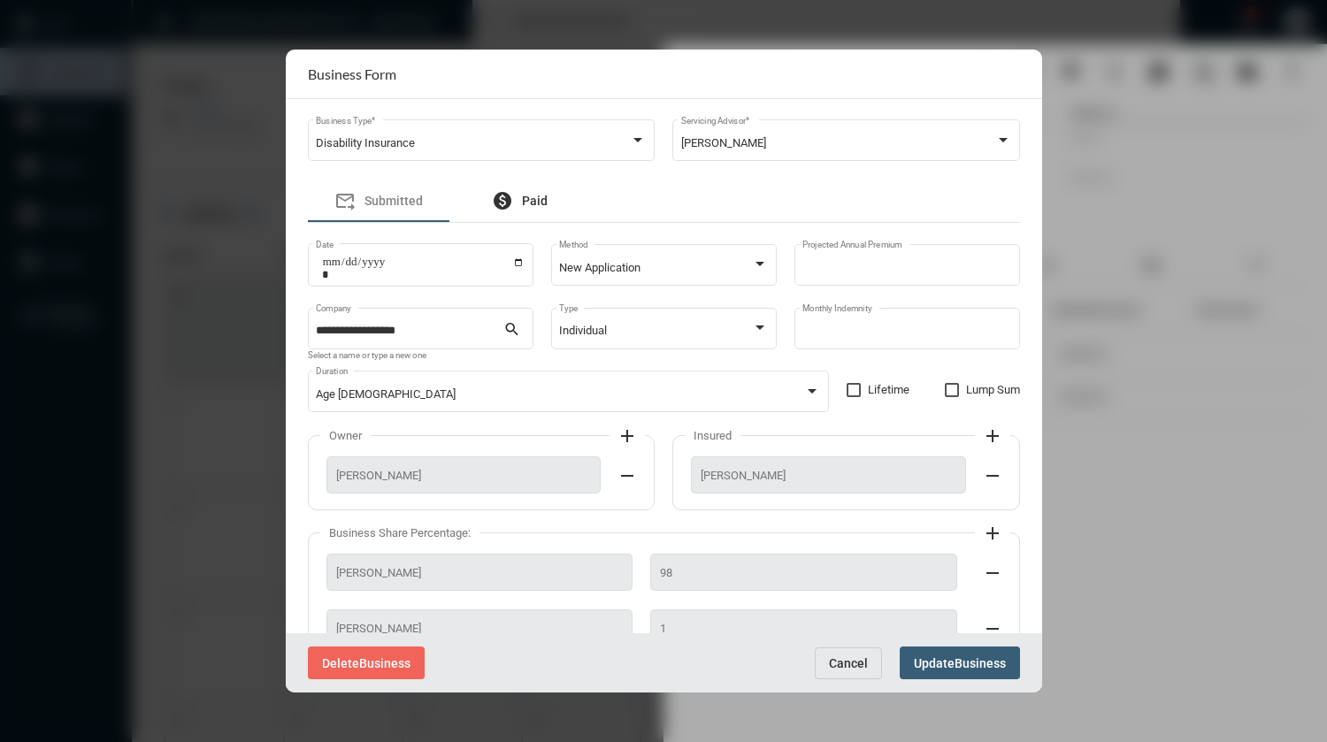
click at [535, 197] on span "Paid" at bounding box center [535, 201] width 26 height 14
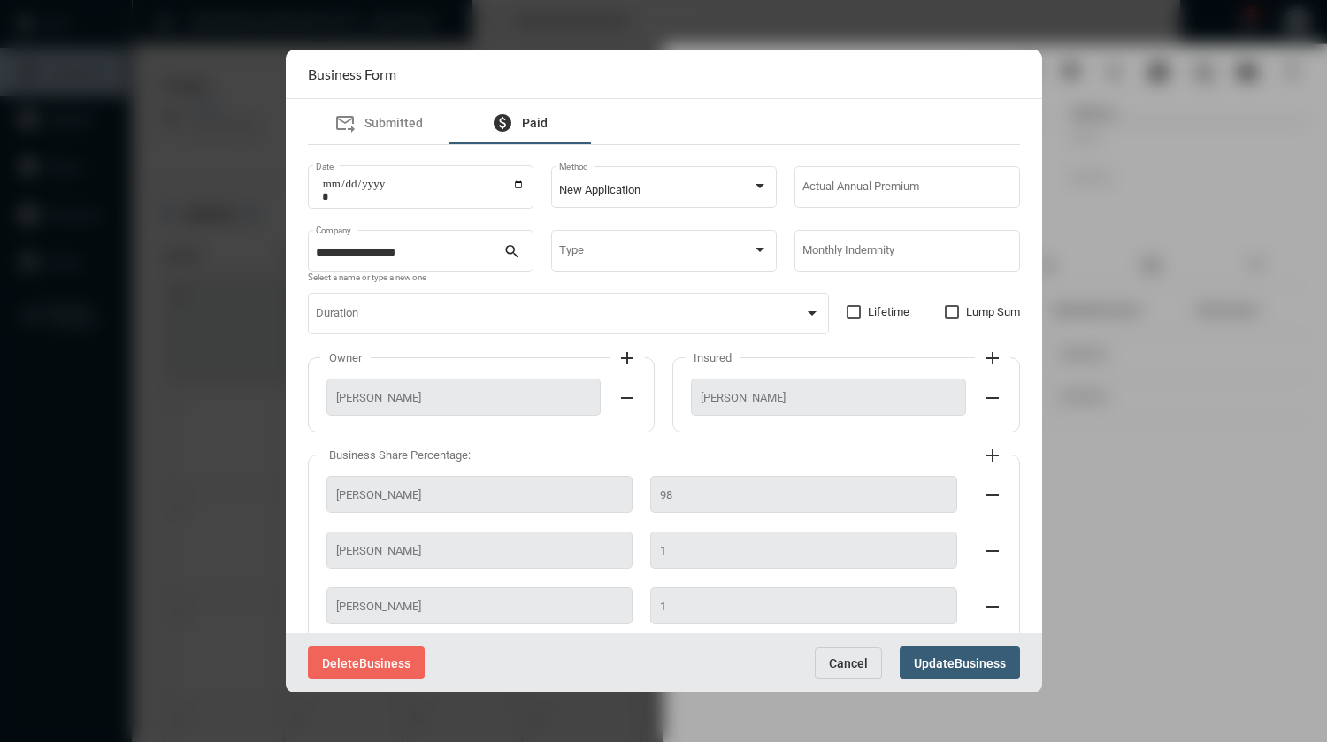
scroll to position [213, 0]
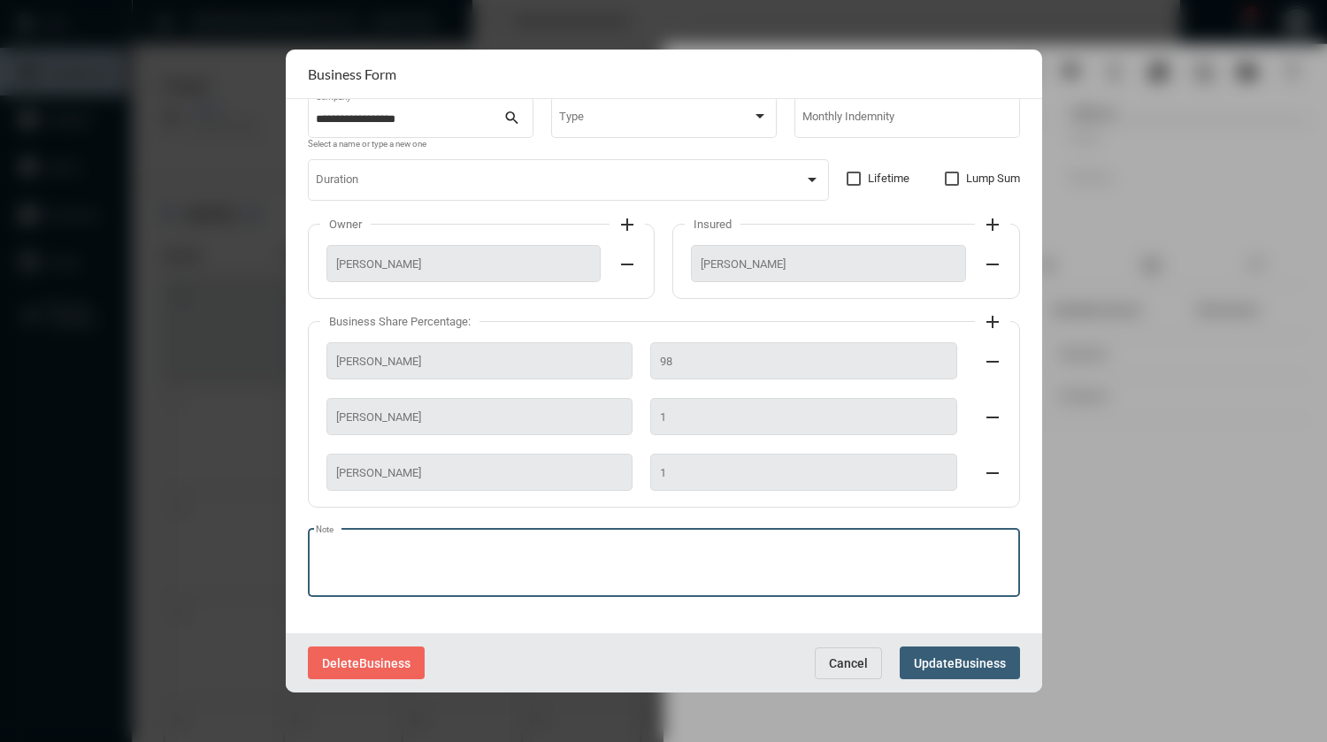
click at [746, 549] on textarea "Note" at bounding box center [663, 565] width 695 height 43
type textarea "**********"
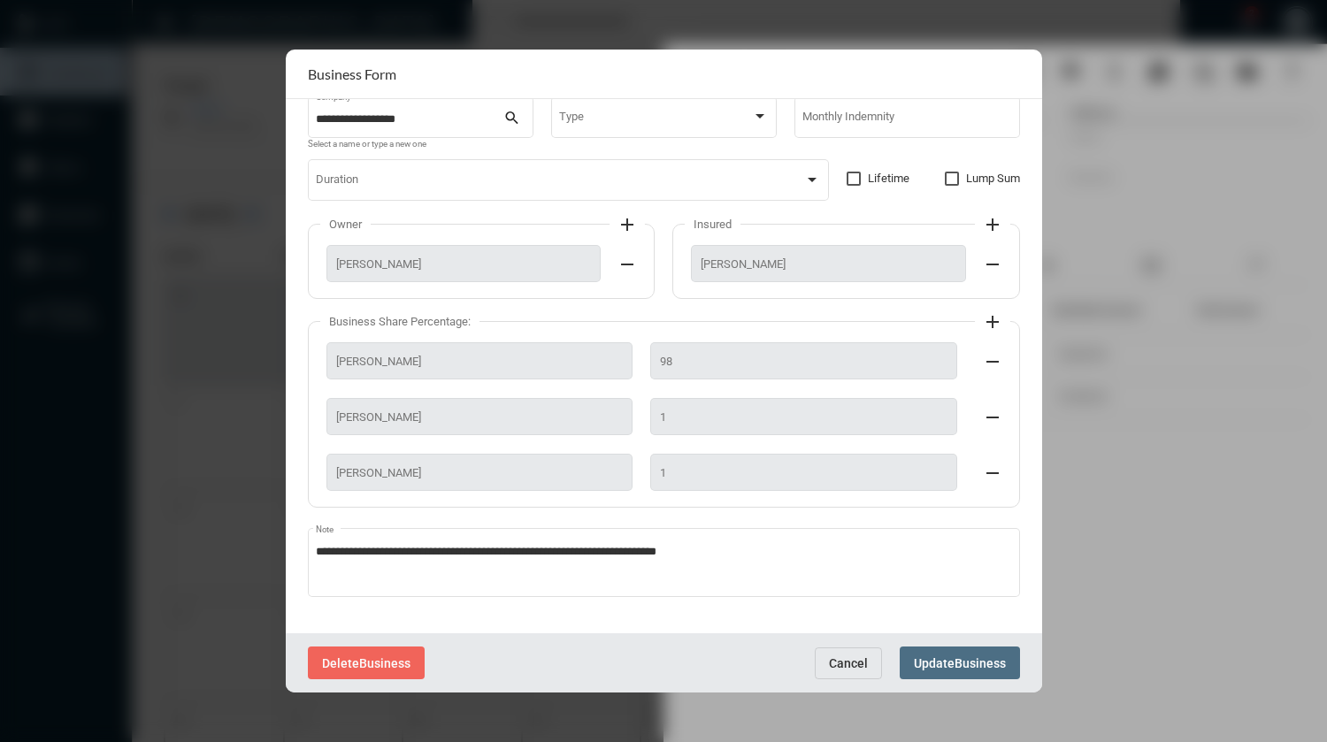
click at [937, 662] on span "Update" at bounding box center [934, 663] width 41 height 14
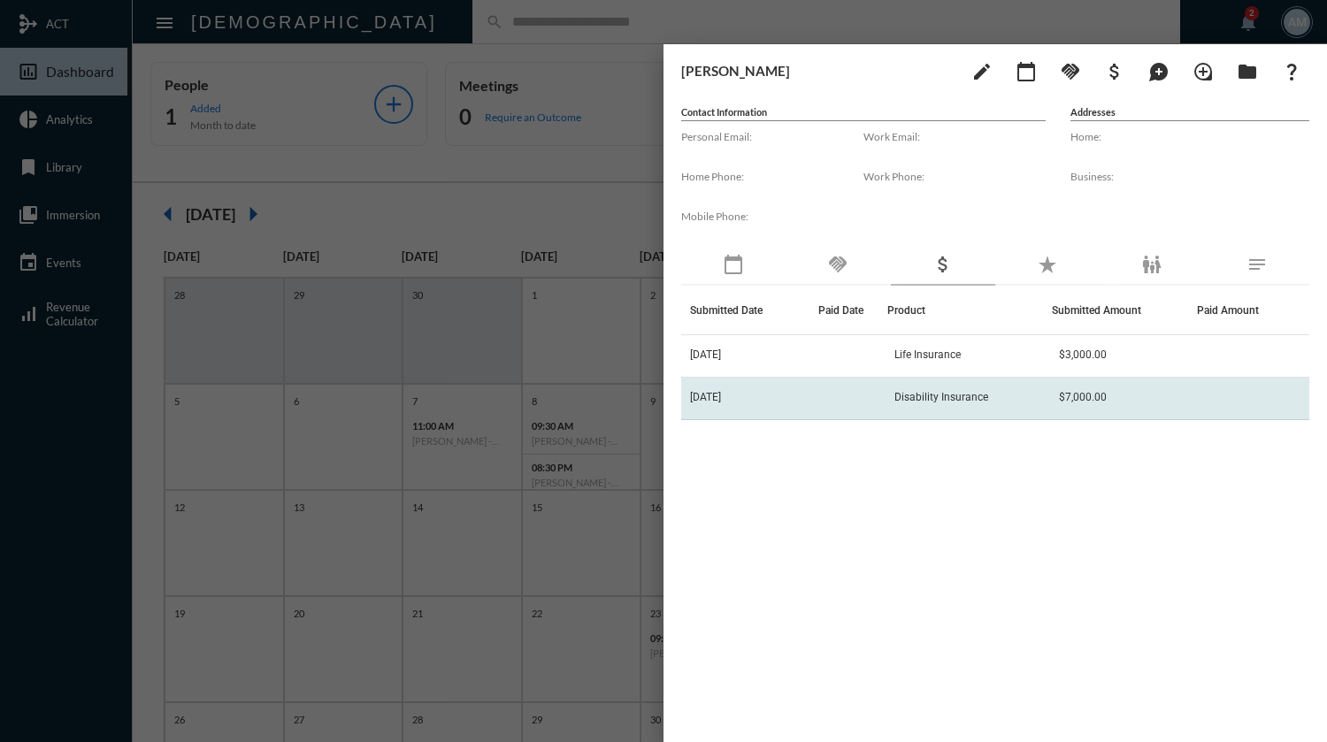
click at [964, 408] on td "Disability Insurance" at bounding box center [969, 399] width 164 height 42
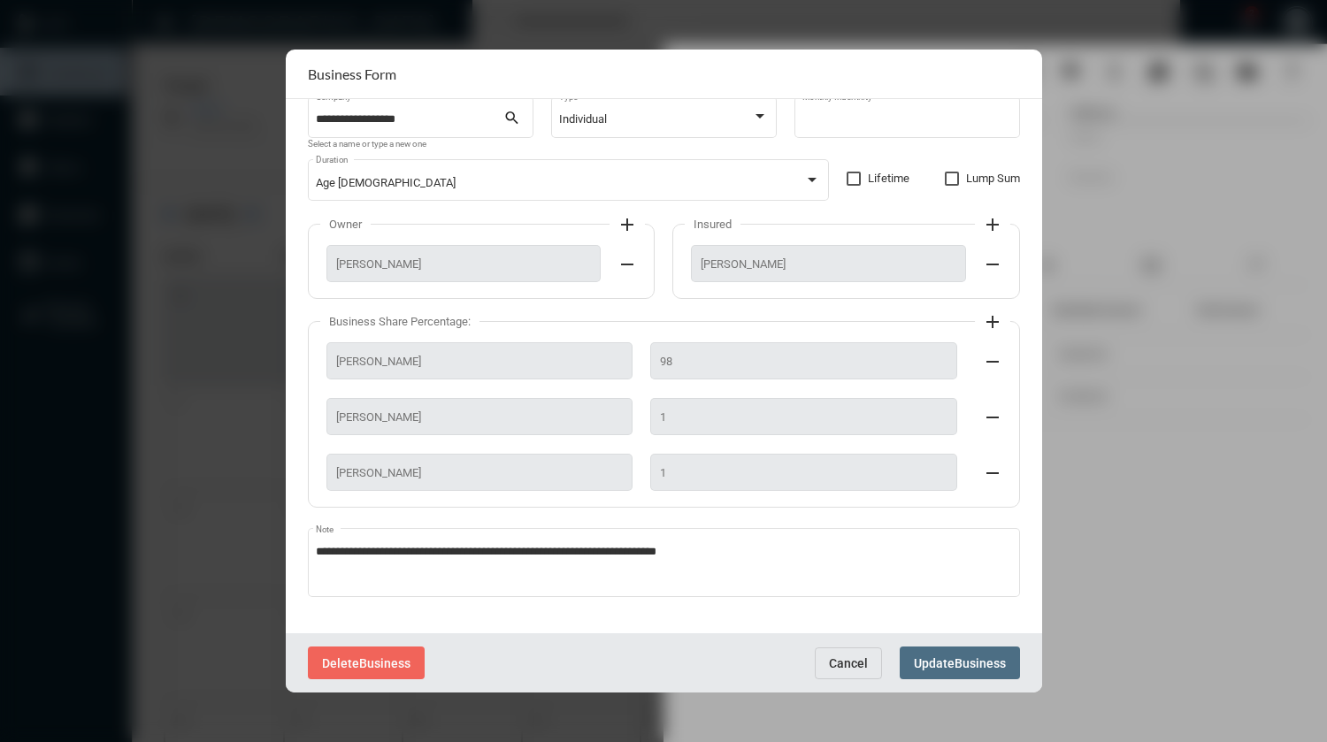
click at [937, 667] on span "Update" at bounding box center [934, 663] width 41 height 14
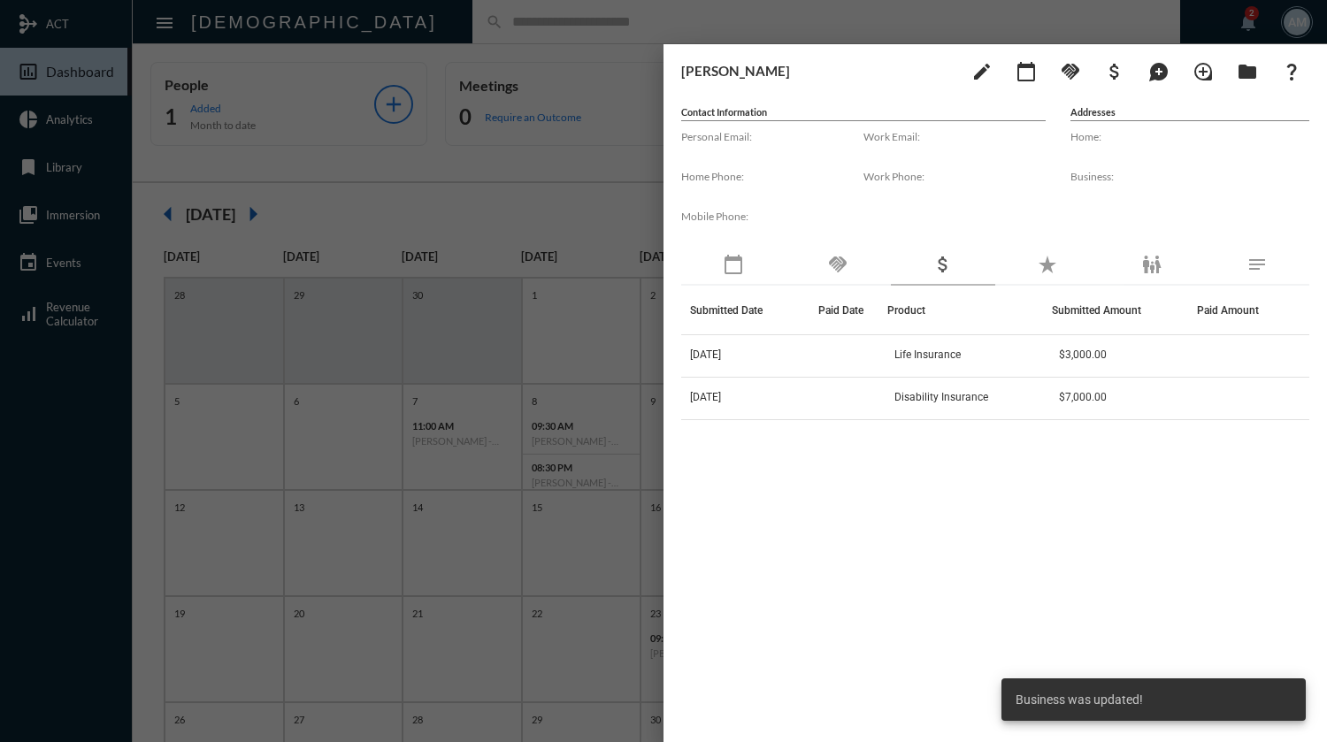
click at [698, 19] on div at bounding box center [663, 371] width 1327 height 742
